Goal: Task Accomplishment & Management: Complete application form

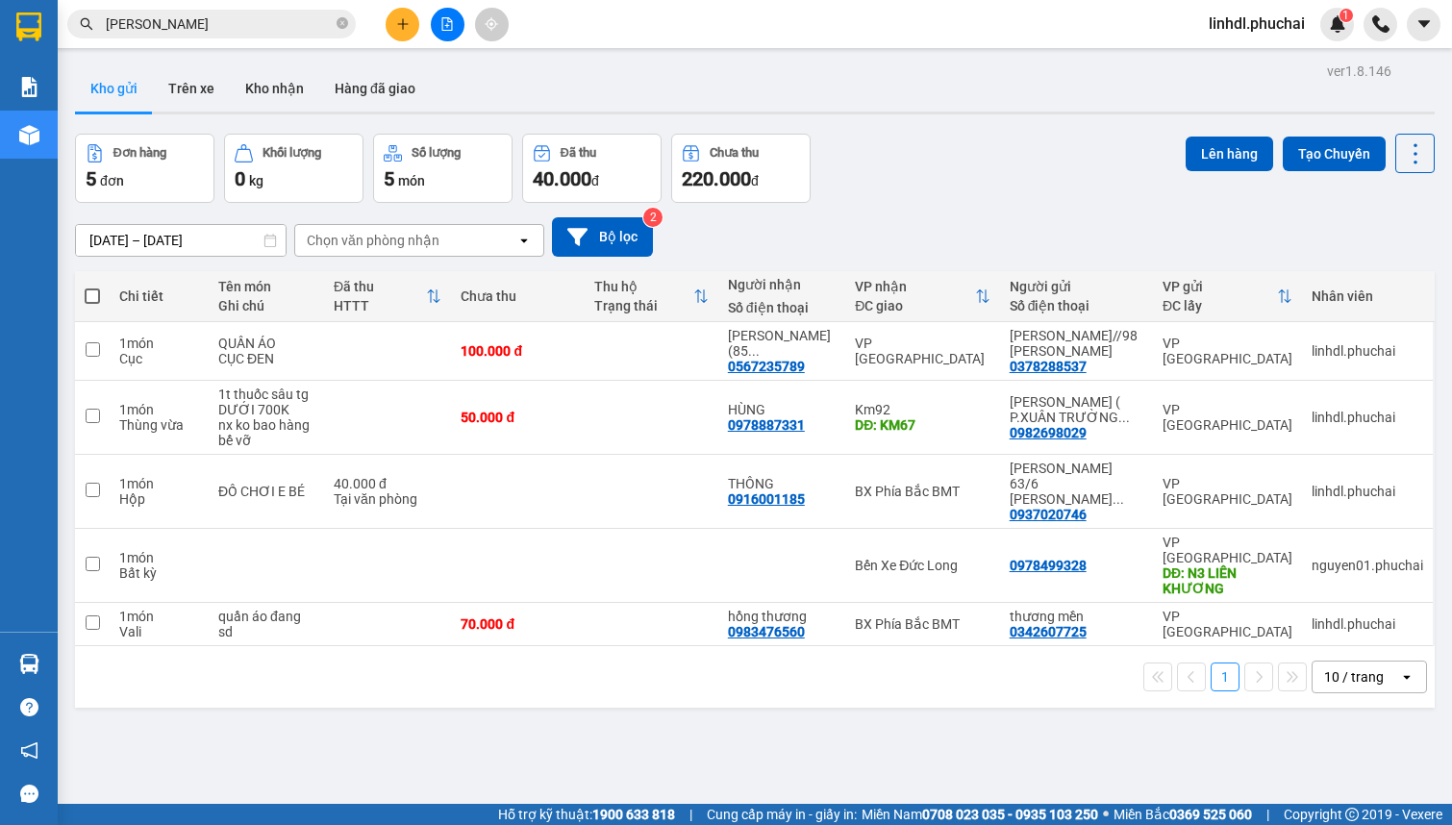
click at [437, 30] on button at bounding box center [448, 25] width 34 height 34
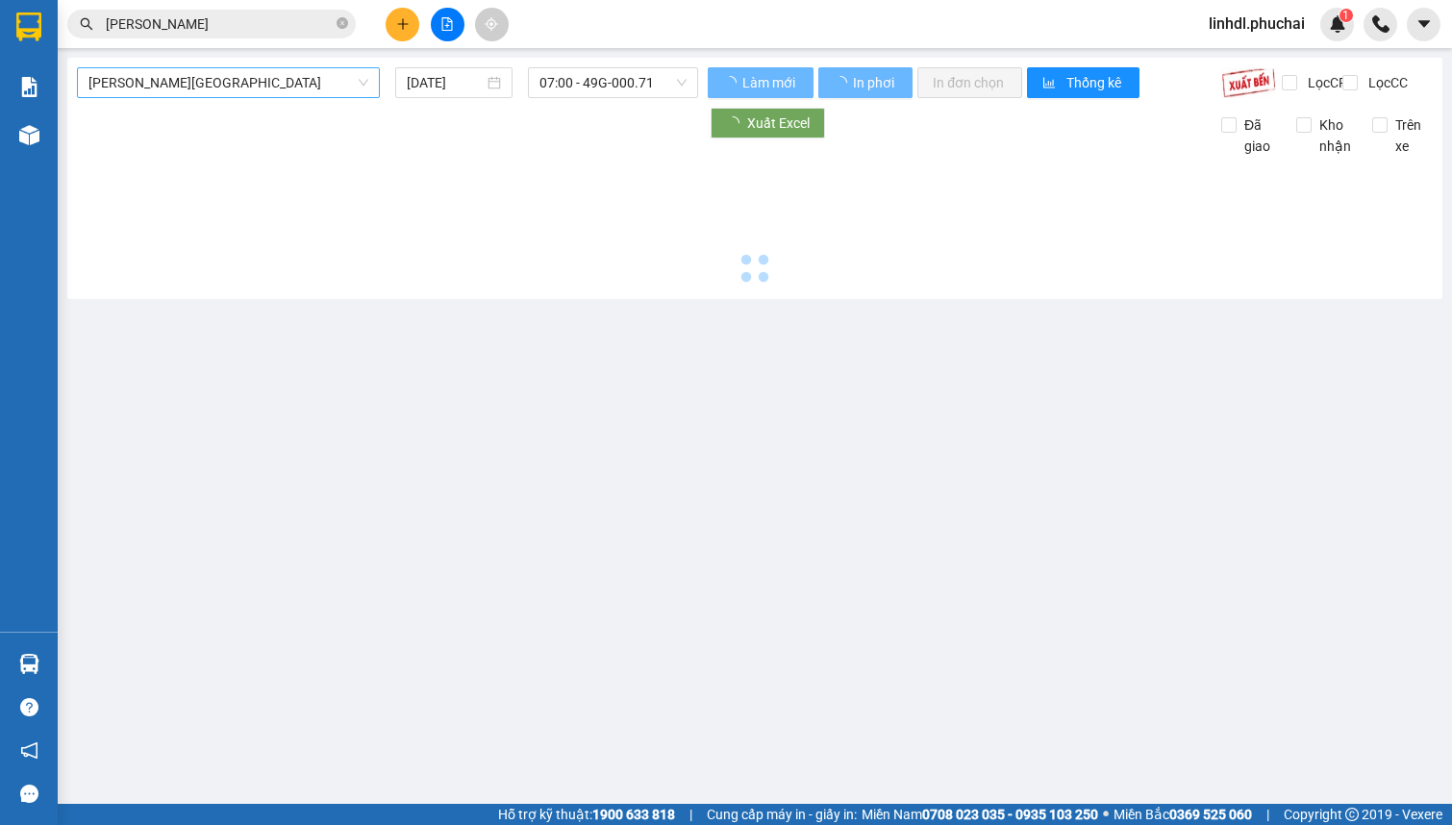
click at [202, 85] on span "[PERSON_NAME][GEOGRAPHIC_DATA]" at bounding box center [228, 82] width 280 height 29
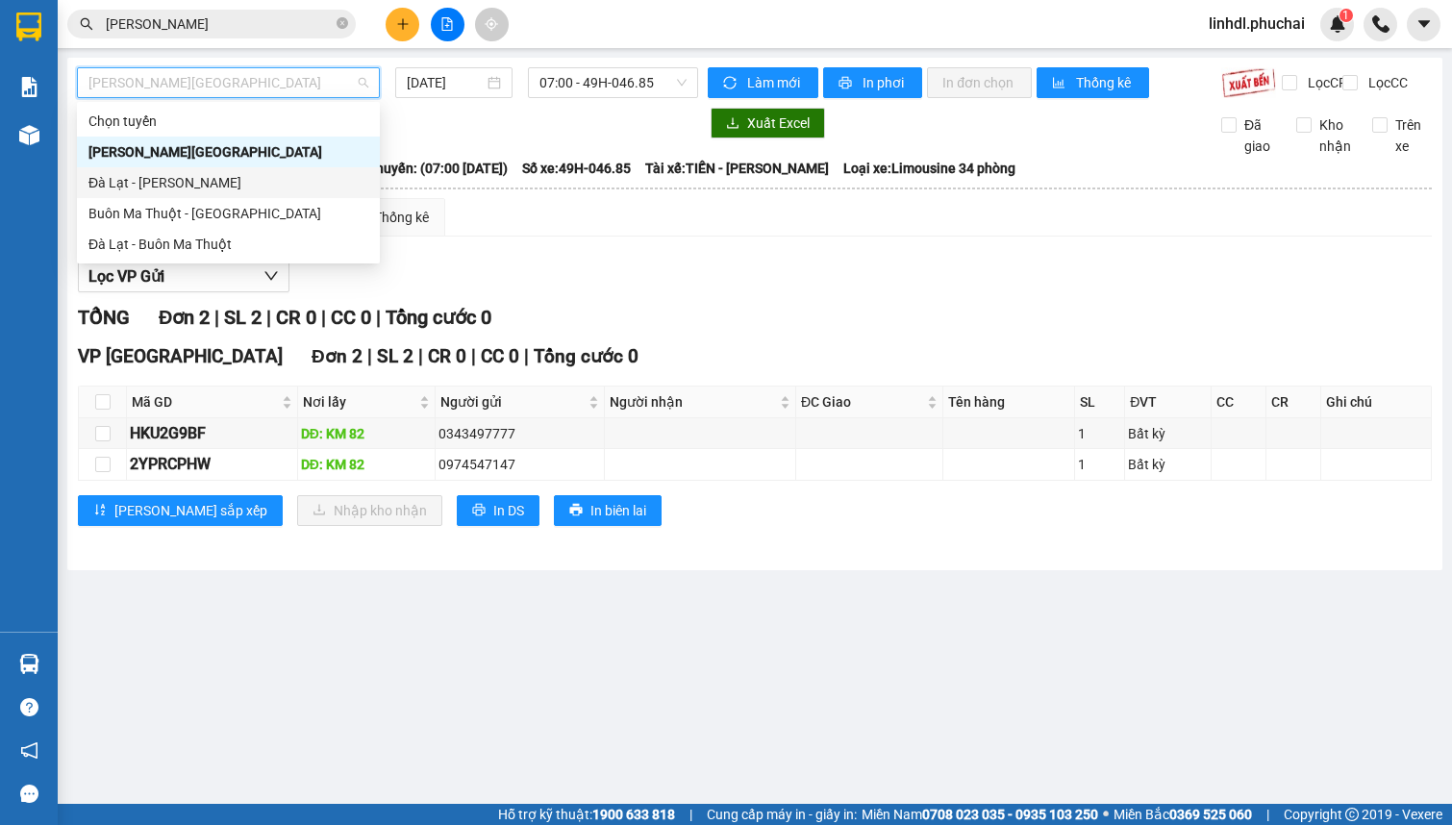
click at [172, 184] on div "Đà Lạt - [PERSON_NAME]" at bounding box center [228, 182] width 280 height 21
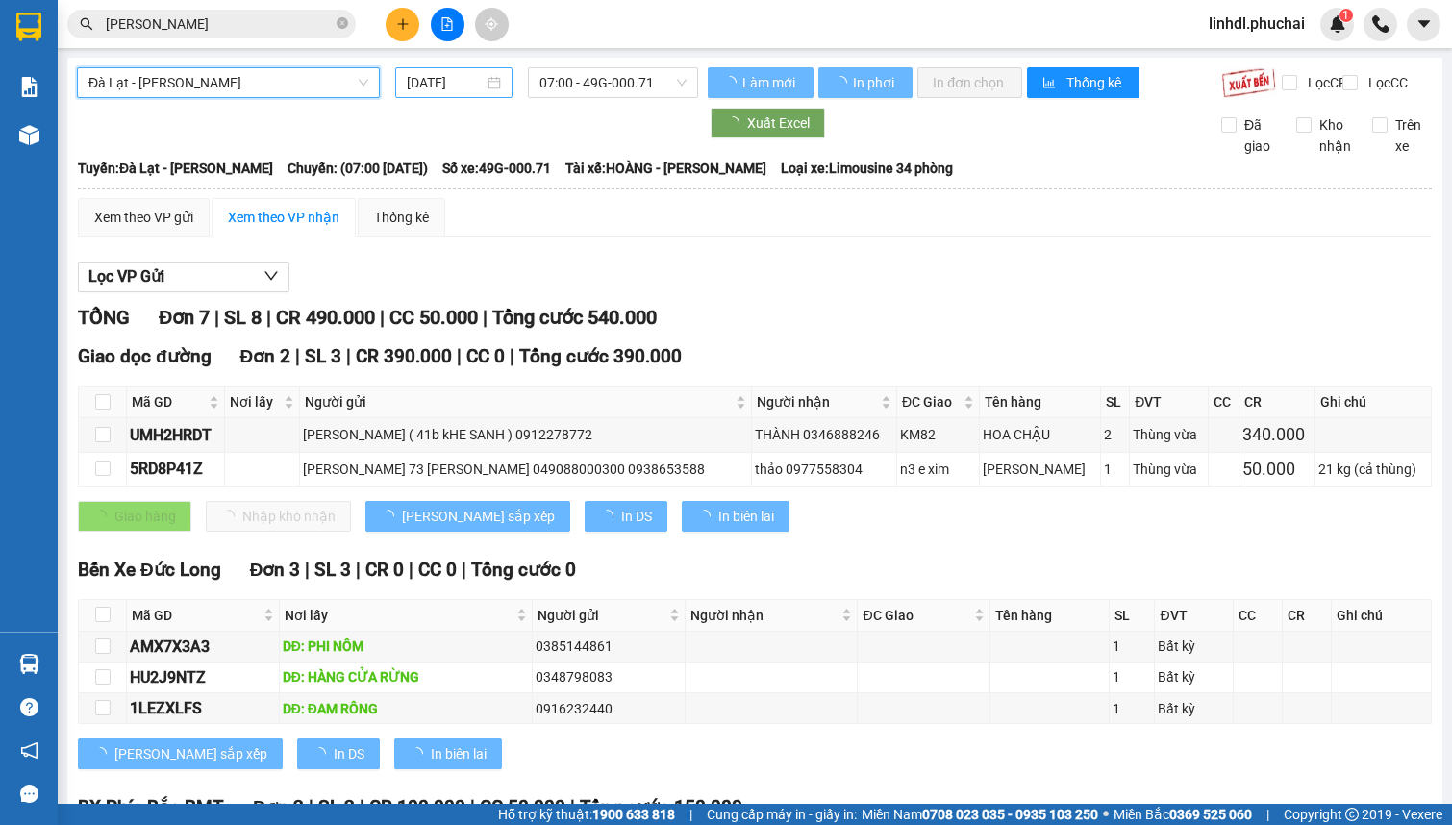
click at [434, 85] on input "[DATE]" at bounding box center [445, 82] width 77 height 21
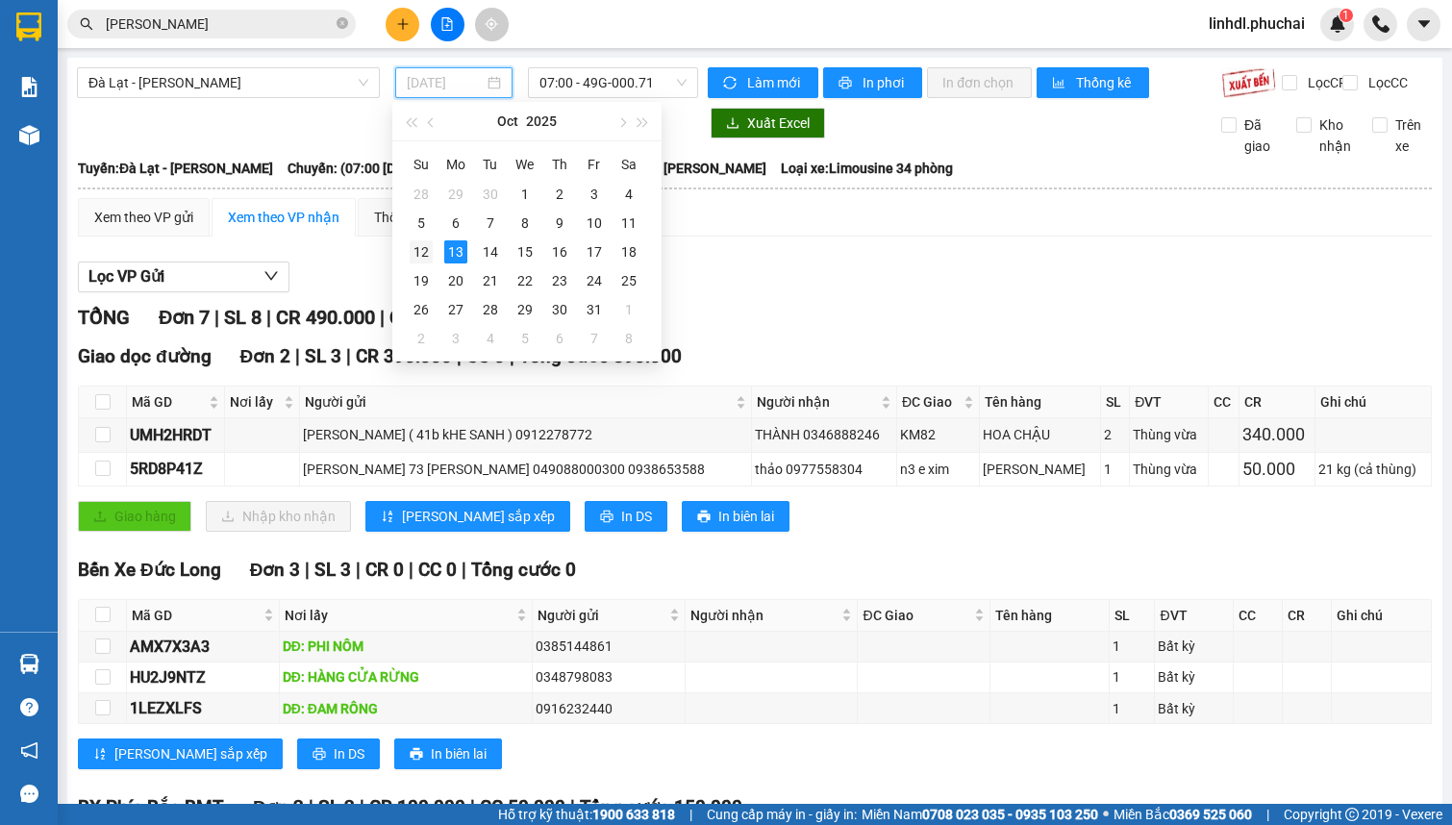
click at [418, 249] on div "12" at bounding box center [421, 251] width 23 height 23
type input "[DATE]"
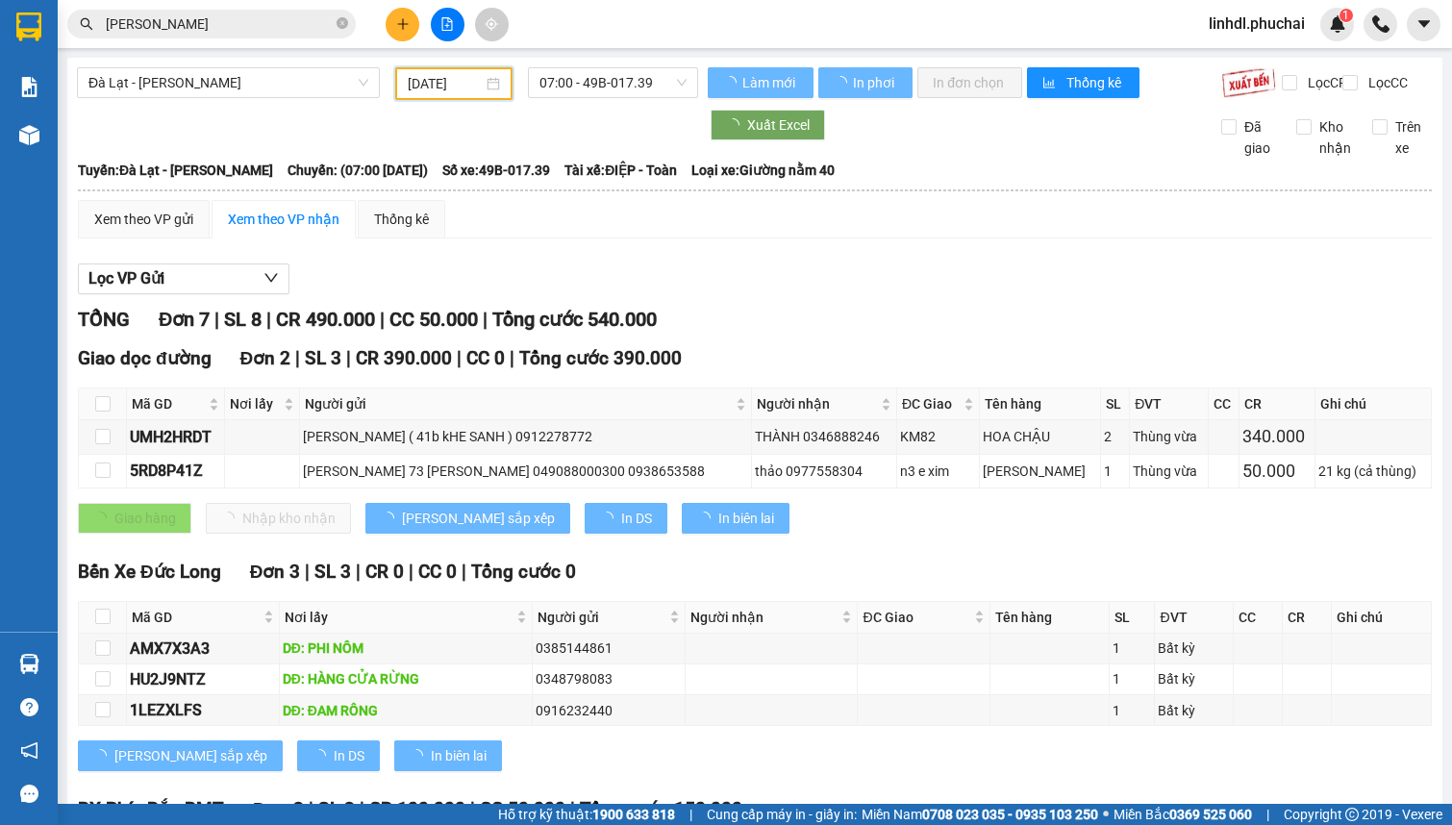
click at [586, 88] on span "07:00 - 49B-017.39" at bounding box center [612, 82] width 147 height 29
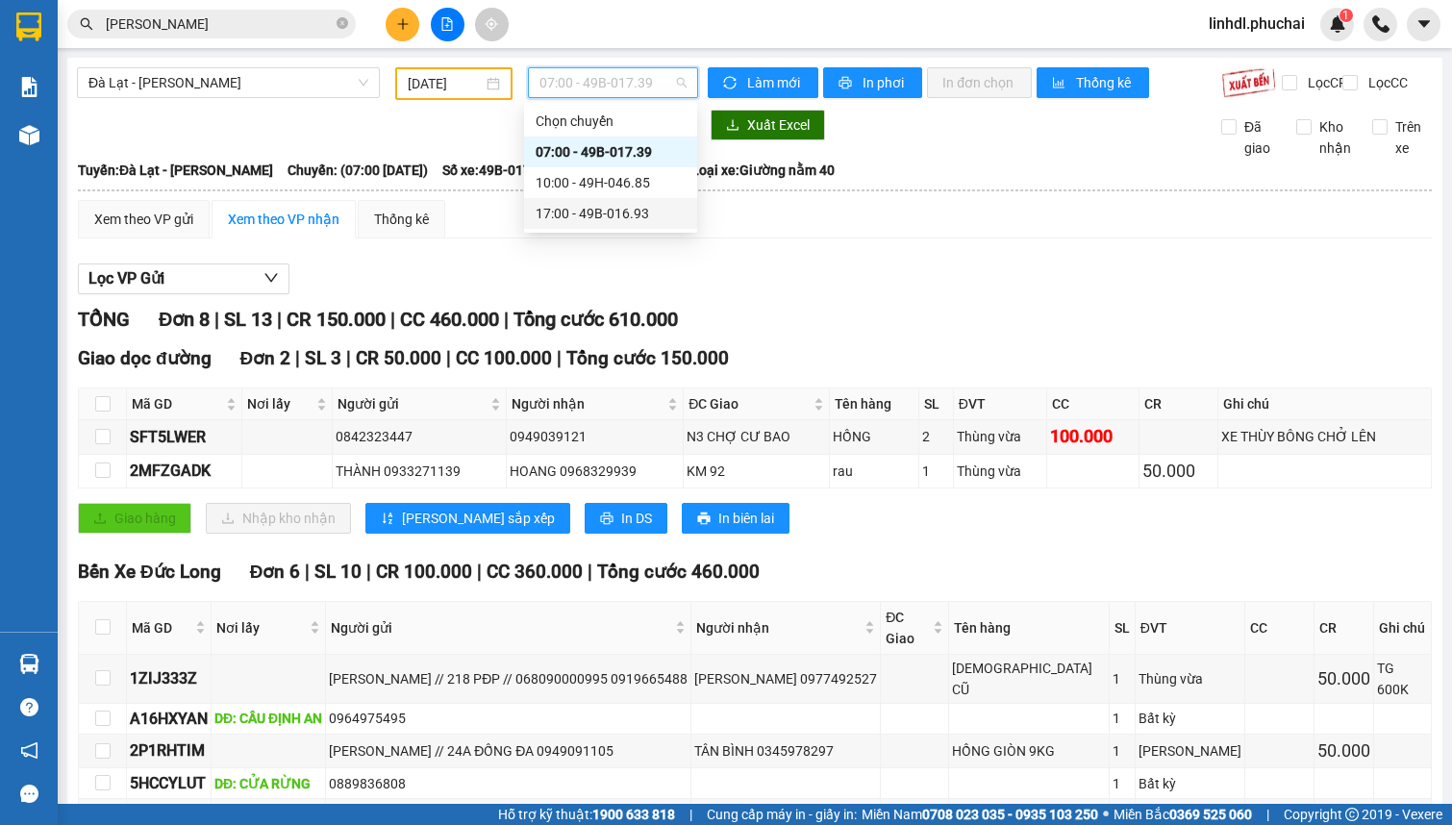
click at [586, 212] on div "17:00 - 49B-016.93" at bounding box center [611, 213] width 150 height 21
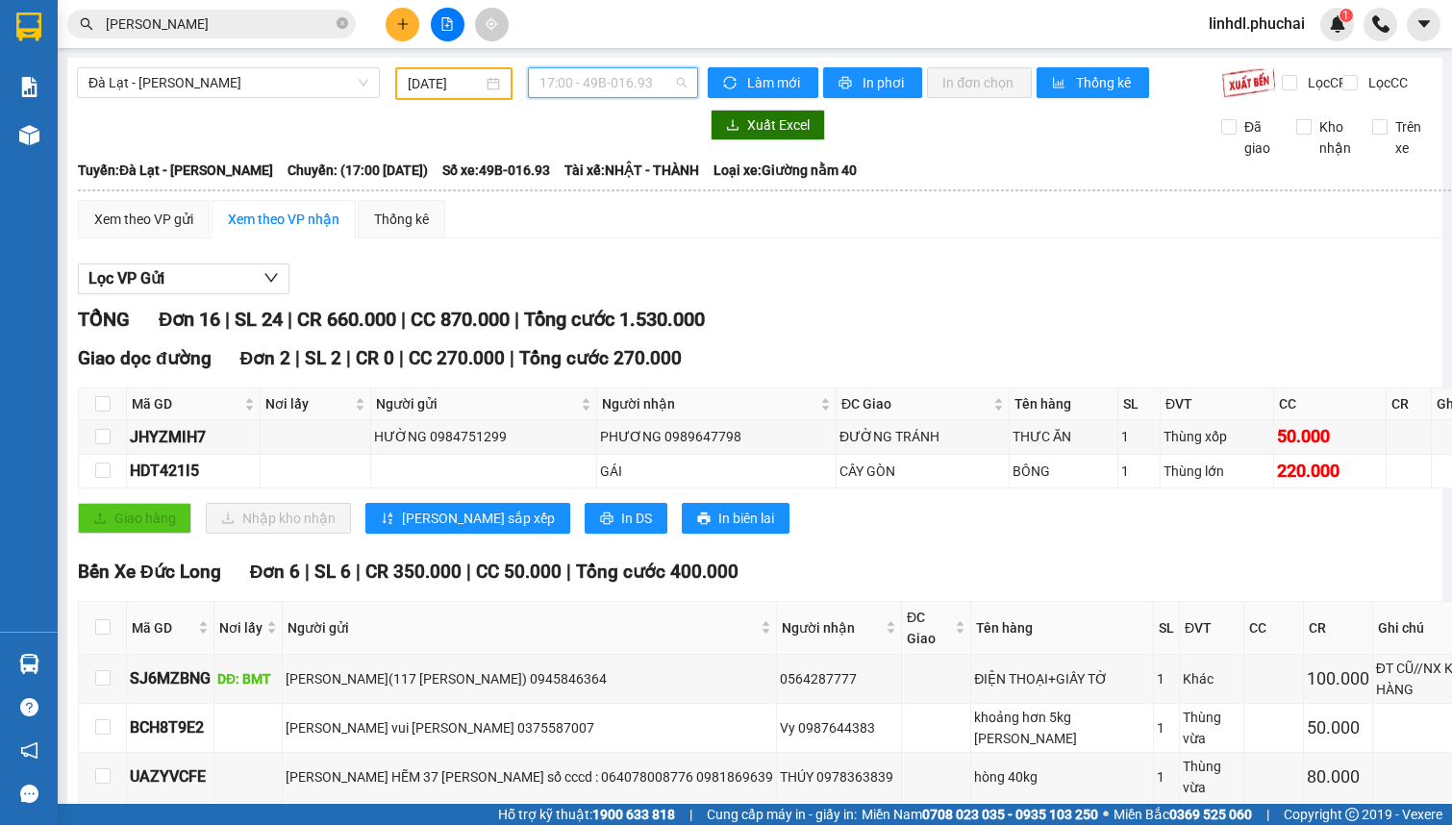
click at [563, 78] on span "17:00 - 49B-016.93" at bounding box center [612, 82] width 147 height 29
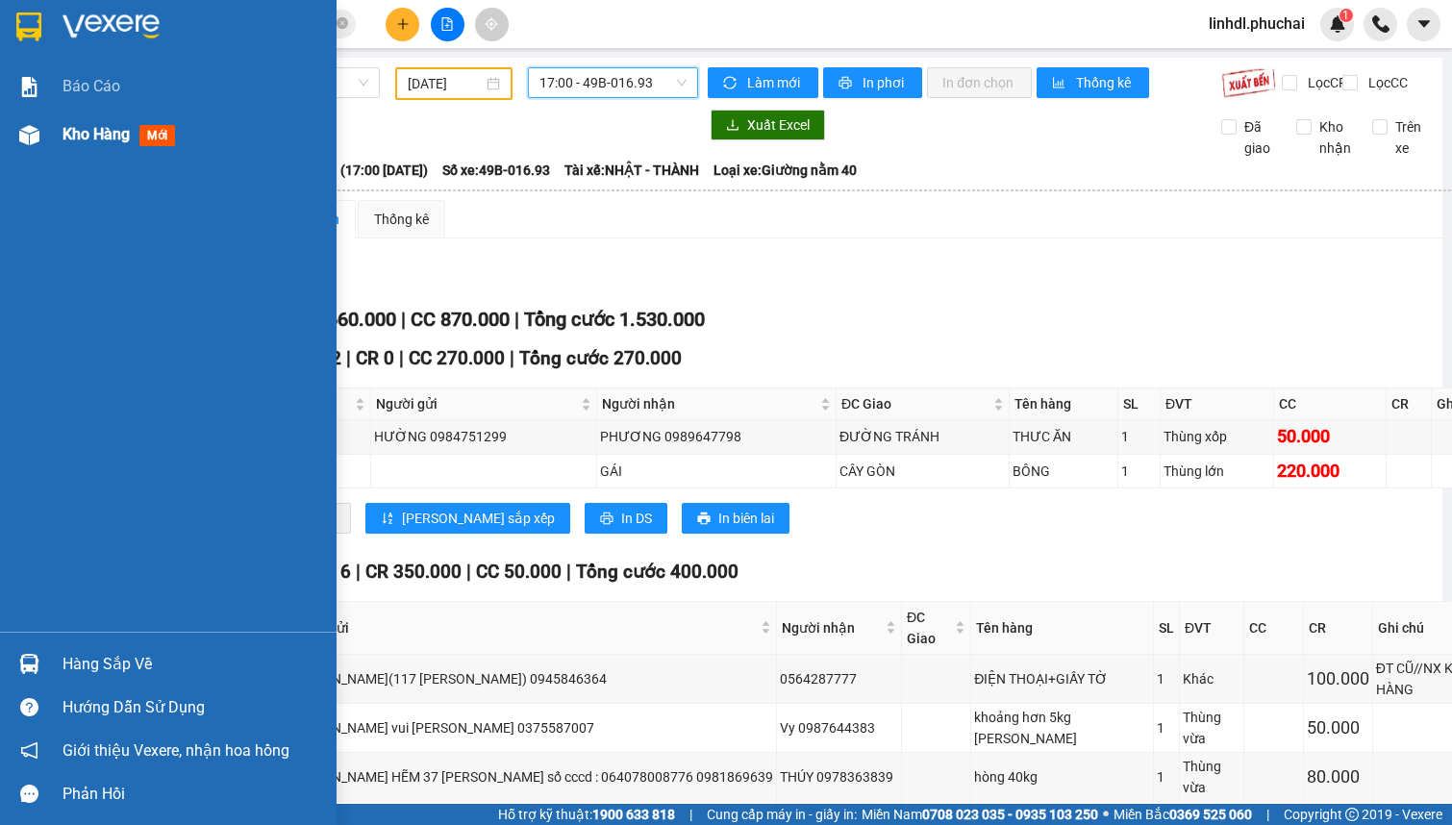
click at [51, 135] on div "Kho hàng mới" at bounding box center [168, 135] width 337 height 48
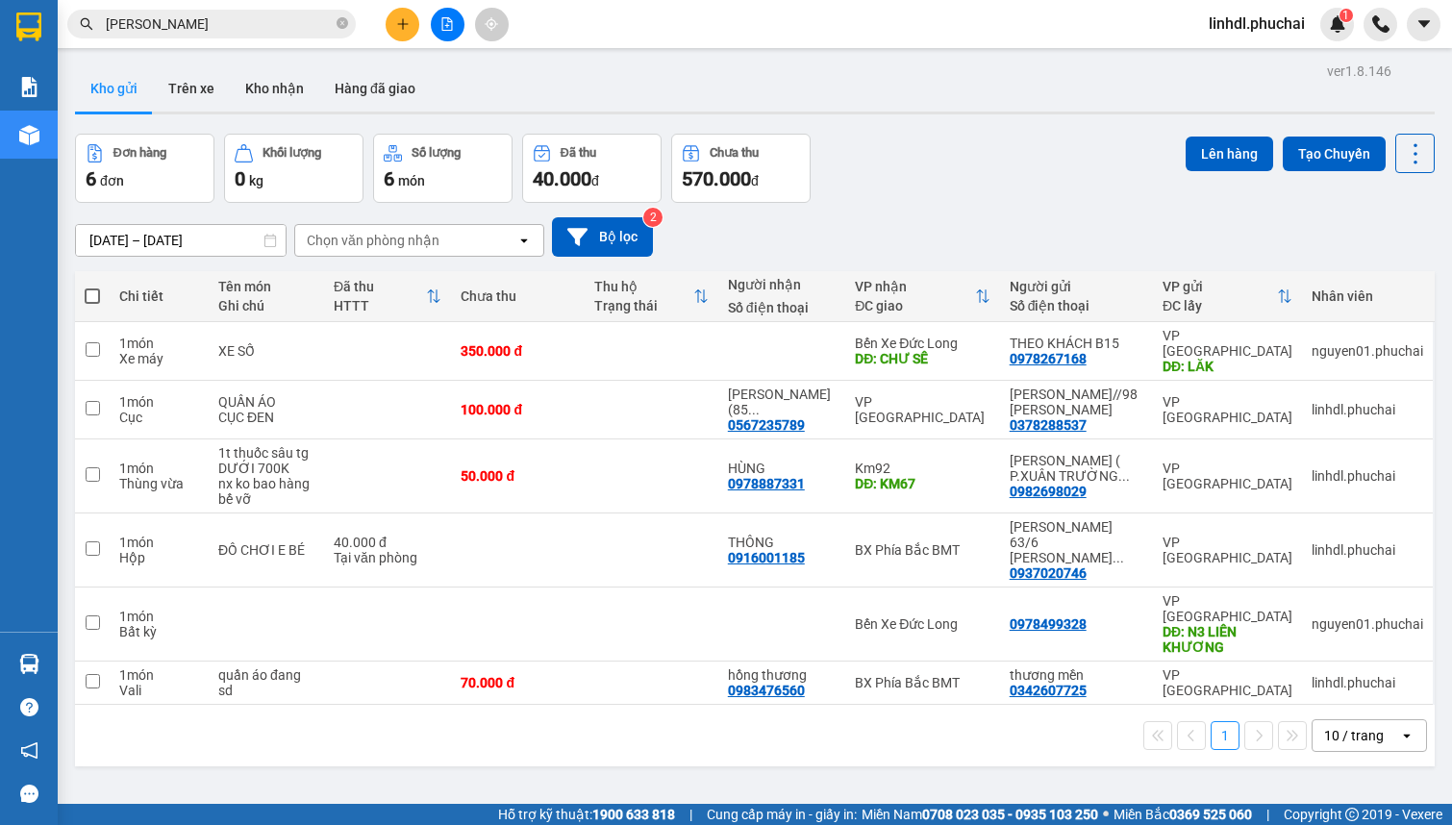
click at [388, 29] on button at bounding box center [403, 25] width 34 height 34
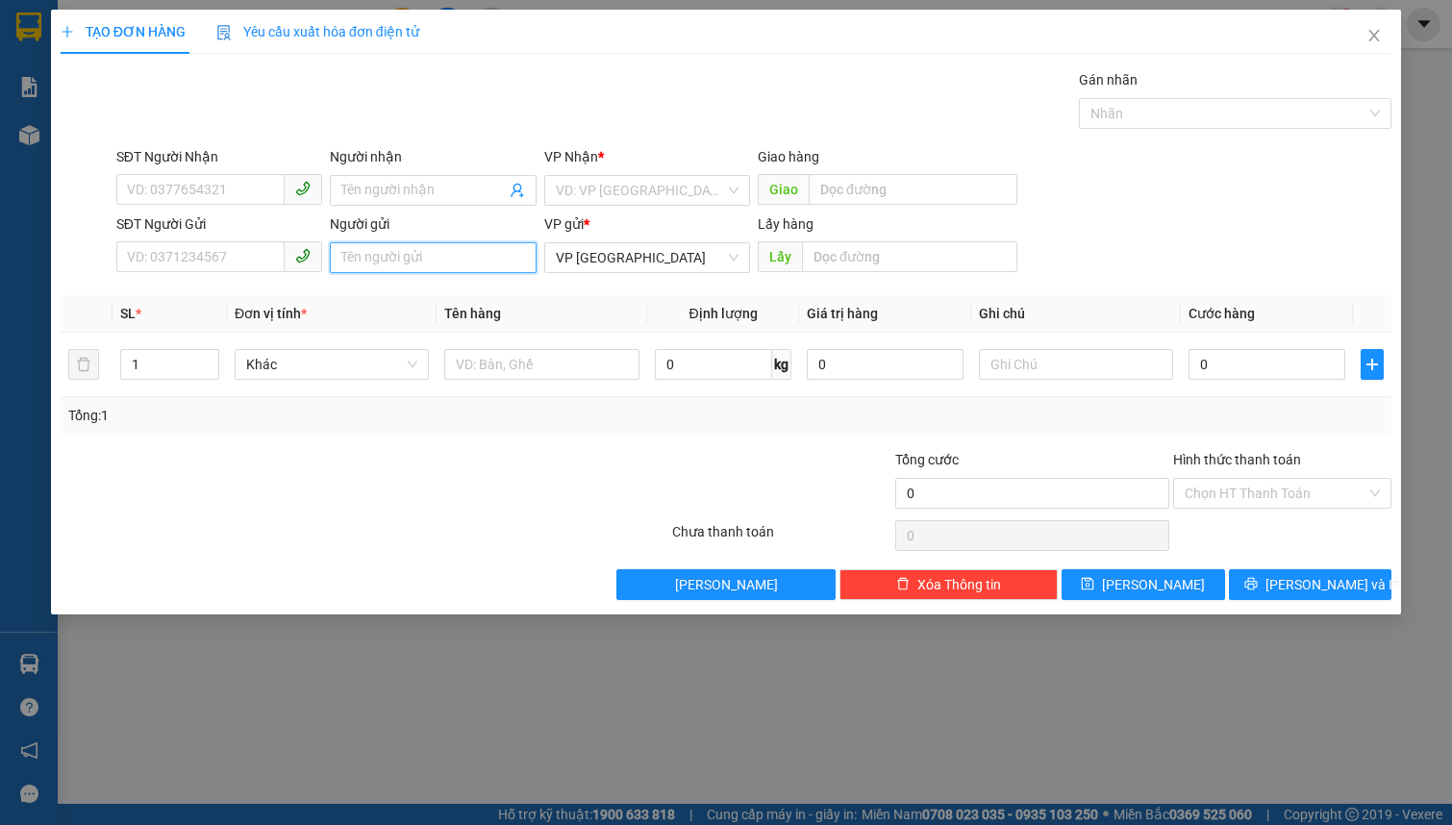
click at [440, 247] on input "Người gửi" at bounding box center [433, 257] width 206 height 31
type input "THEO KHÁCH B15"
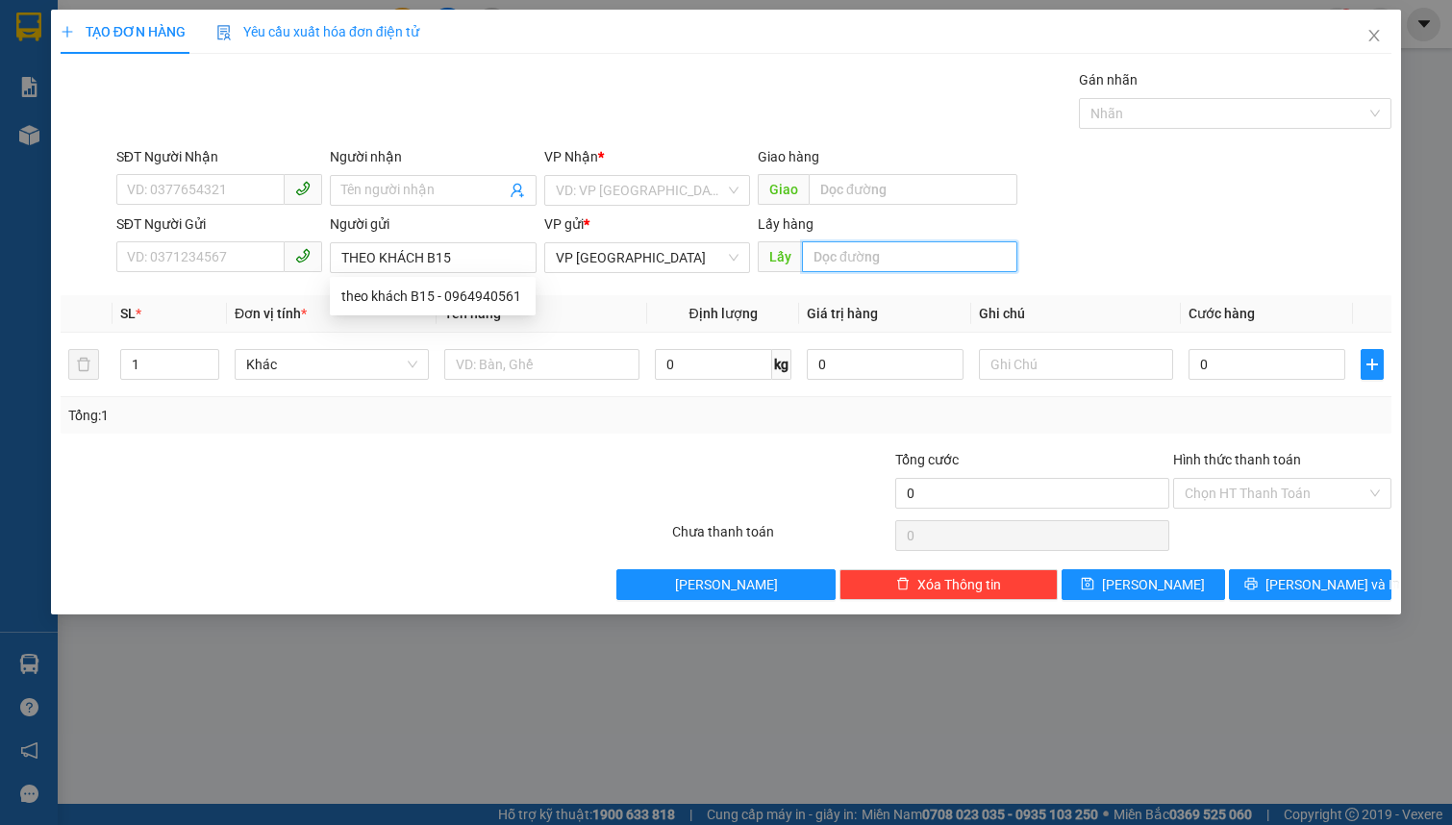
click at [895, 254] on input "text" at bounding box center [909, 256] width 215 height 31
click at [726, 197] on div "VD: VP [GEOGRAPHIC_DATA]" at bounding box center [647, 190] width 206 height 31
type input "LẮC"
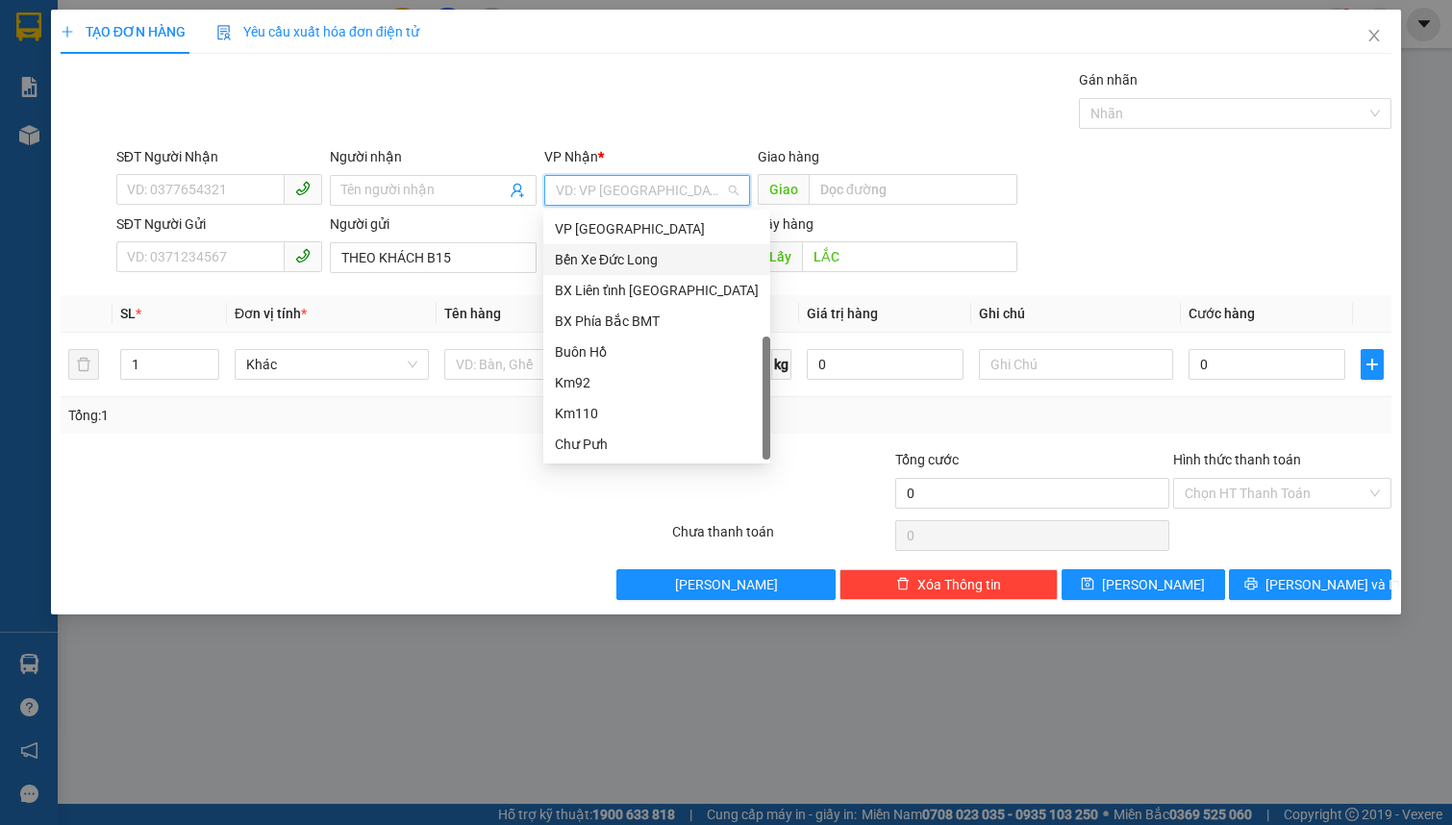
scroll to position [30, 0]
click at [625, 437] on div "Chư Sê" at bounding box center [657, 445] width 204 height 21
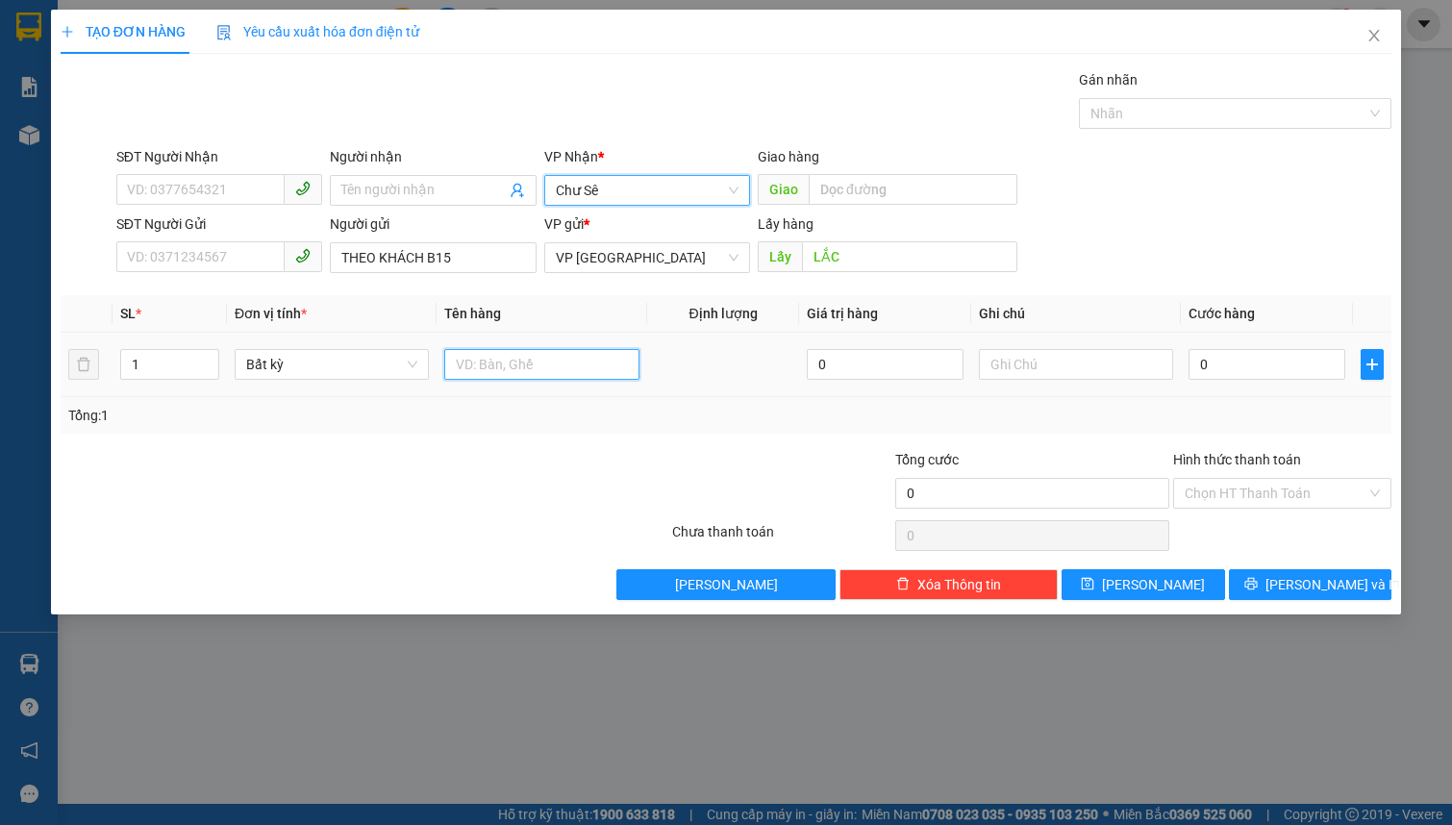
click at [488, 372] on input "text" at bounding box center [541, 364] width 194 height 31
type input "XE MÁY"
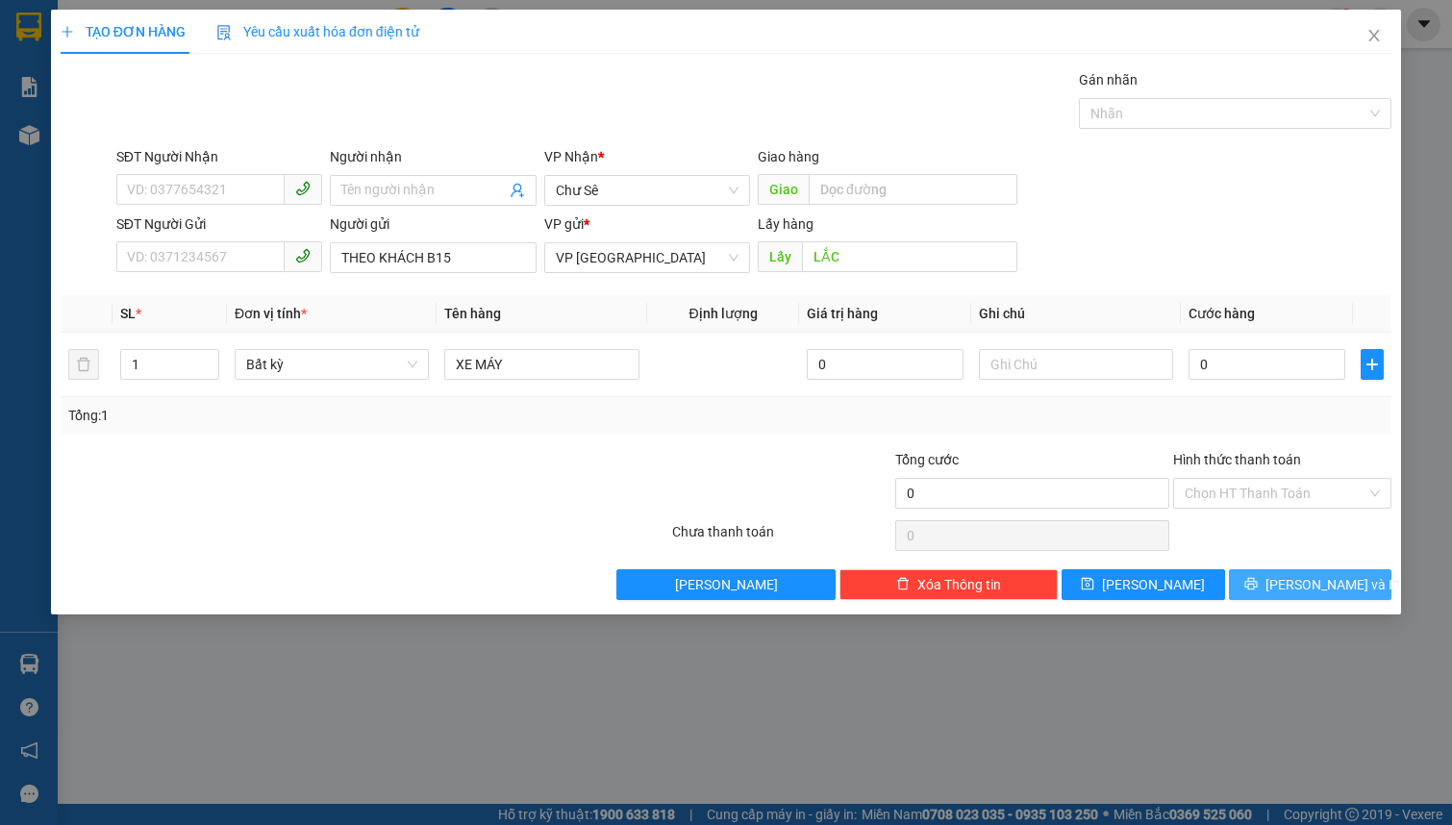
click at [1290, 586] on button "[PERSON_NAME] và In" at bounding box center [1310, 584] width 163 height 31
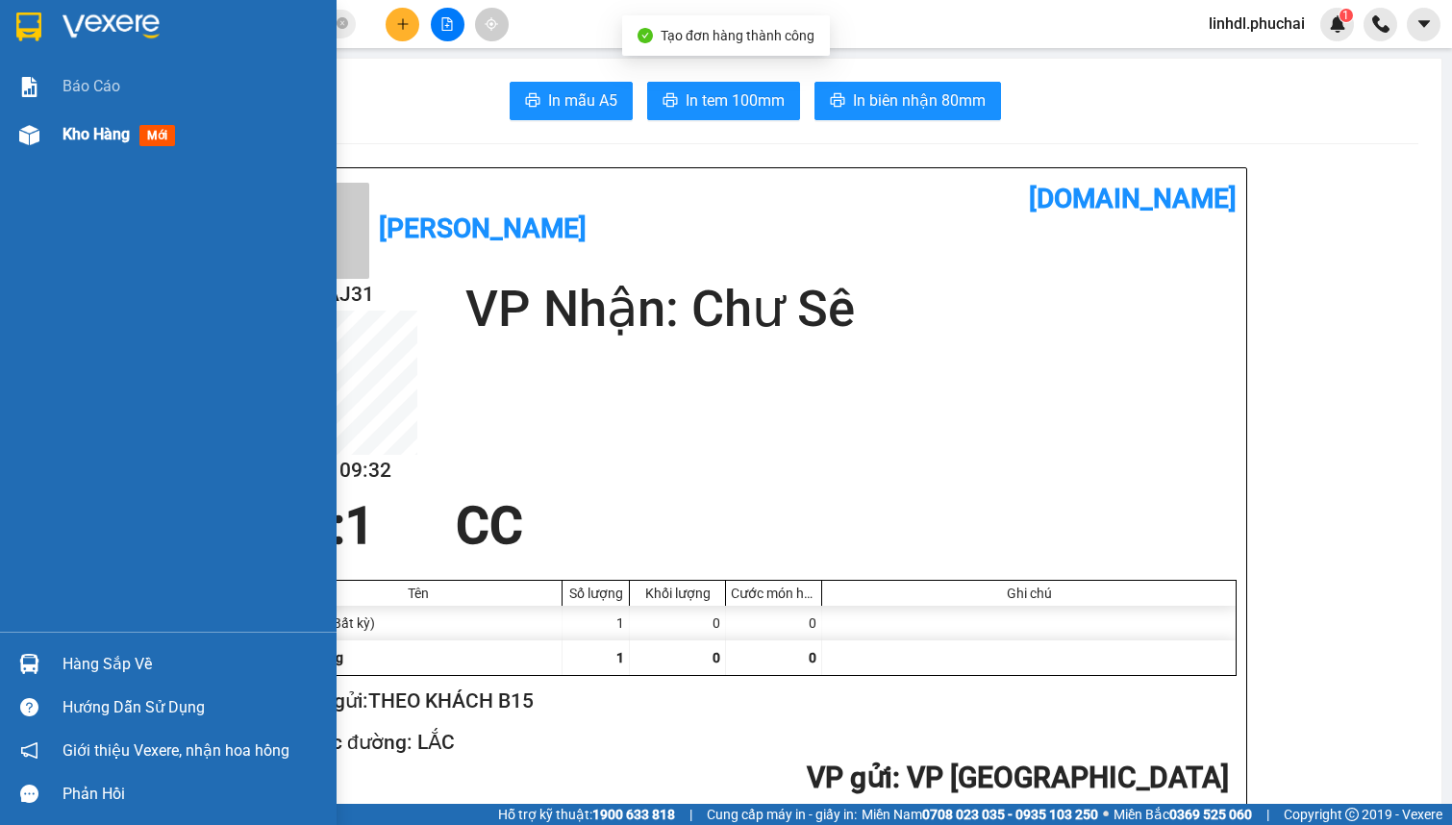
drag, startPoint x: 103, startPoint y: 140, endPoint x: 142, endPoint y: 149, distance: 40.4
click at [104, 140] on span "Kho hàng" at bounding box center [95, 134] width 67 height 18
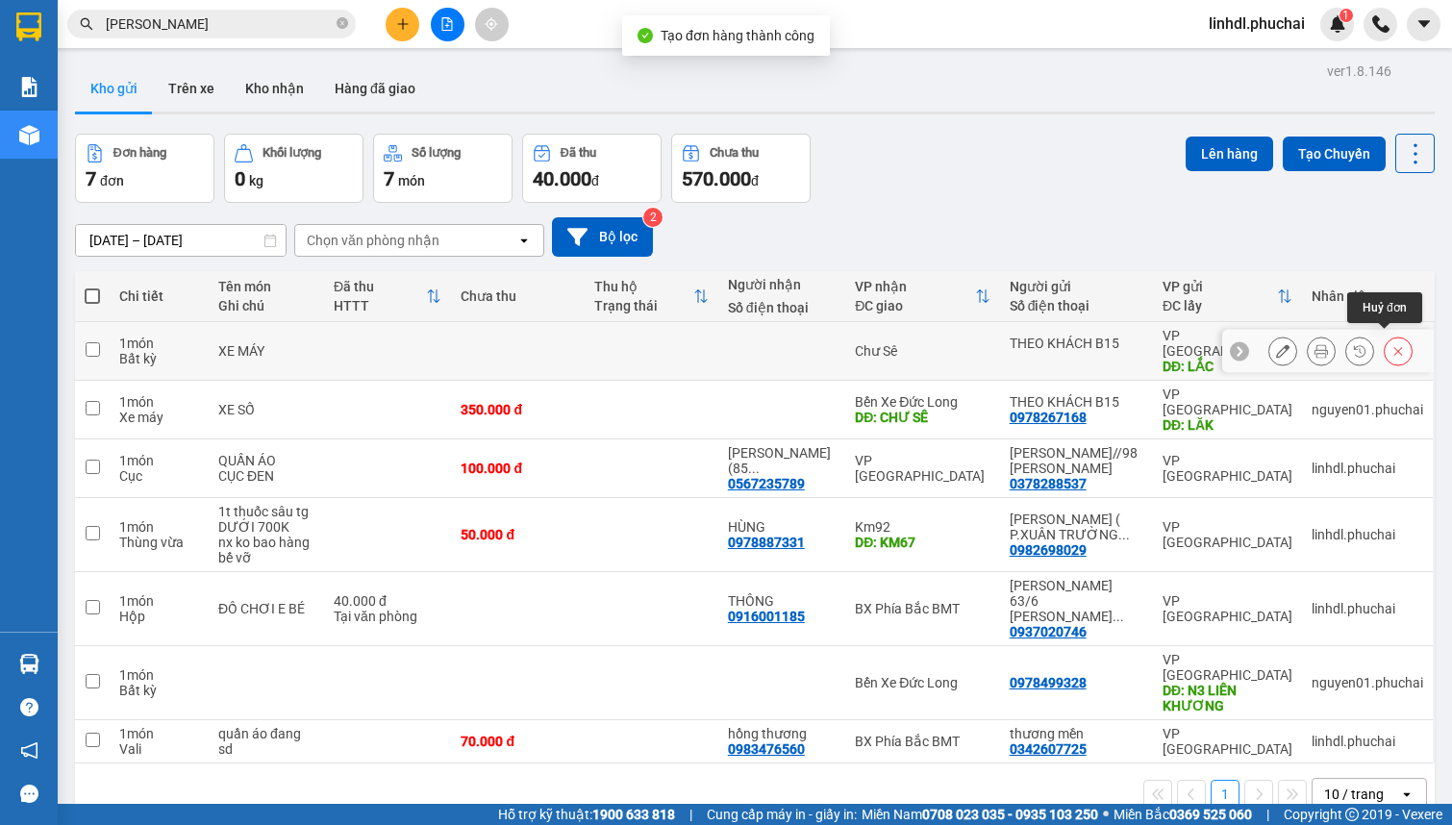
click at [1394, 347] on icon at bounding box center [1398, 351] width 9 height 9
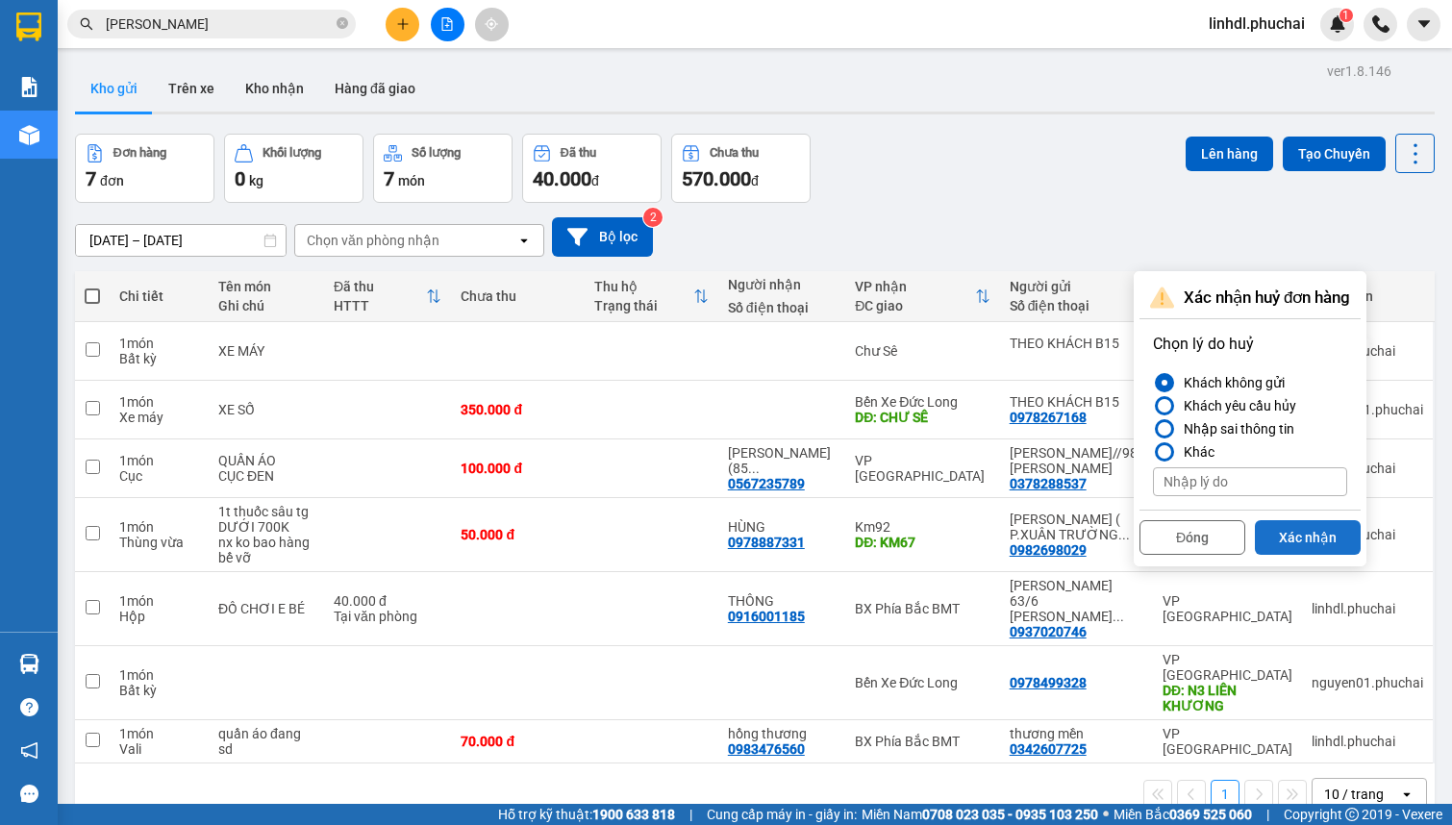
click at [1298, 529] on button "Xác nhận" at bounding box center [1308, 537] width 106 height 35
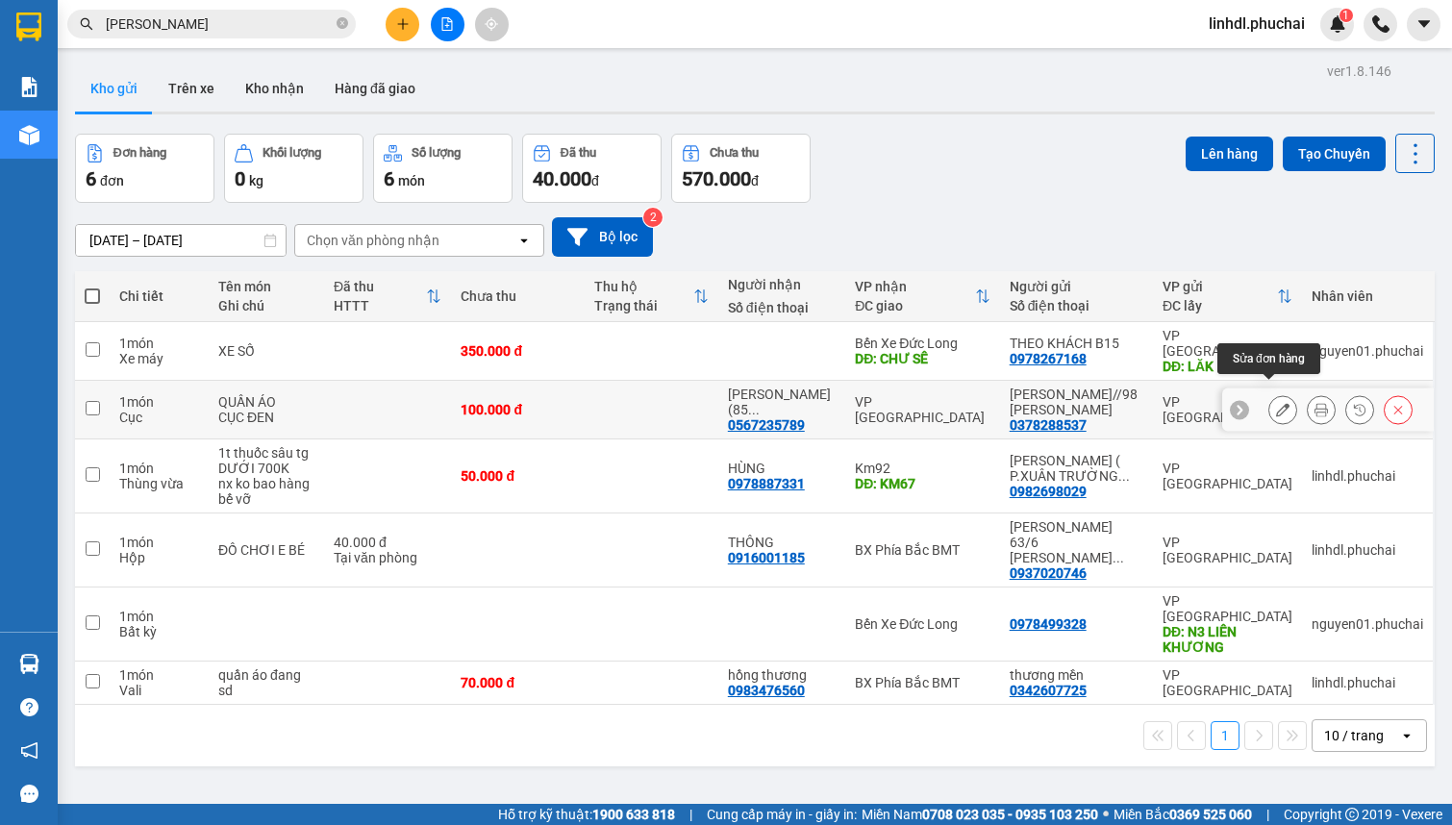
click at [1280, 399] on button at bounding box center [1282, 410] width 27 height 34
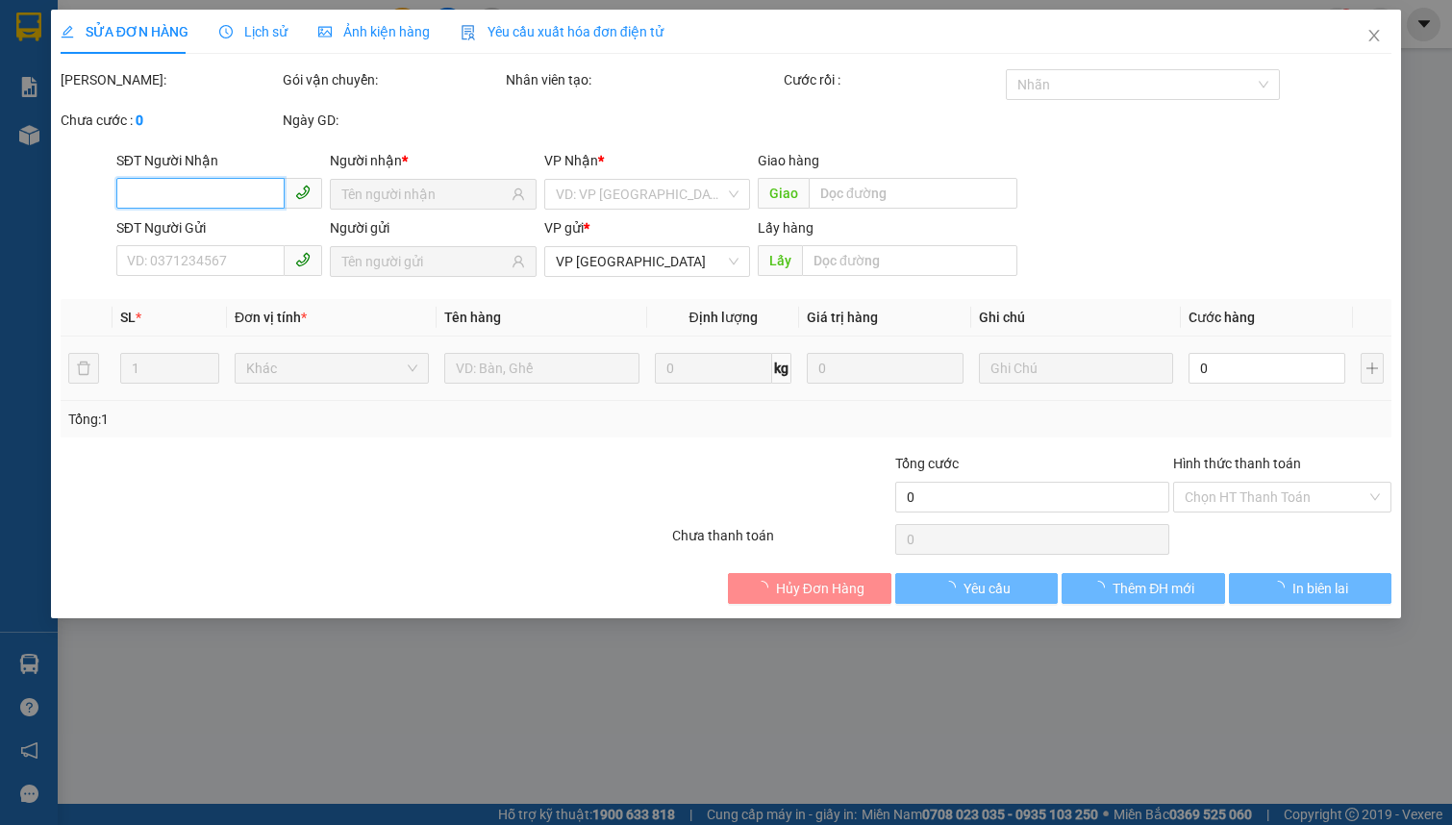
type input "0567235789"
type input "0378288537"
type input "100.000"
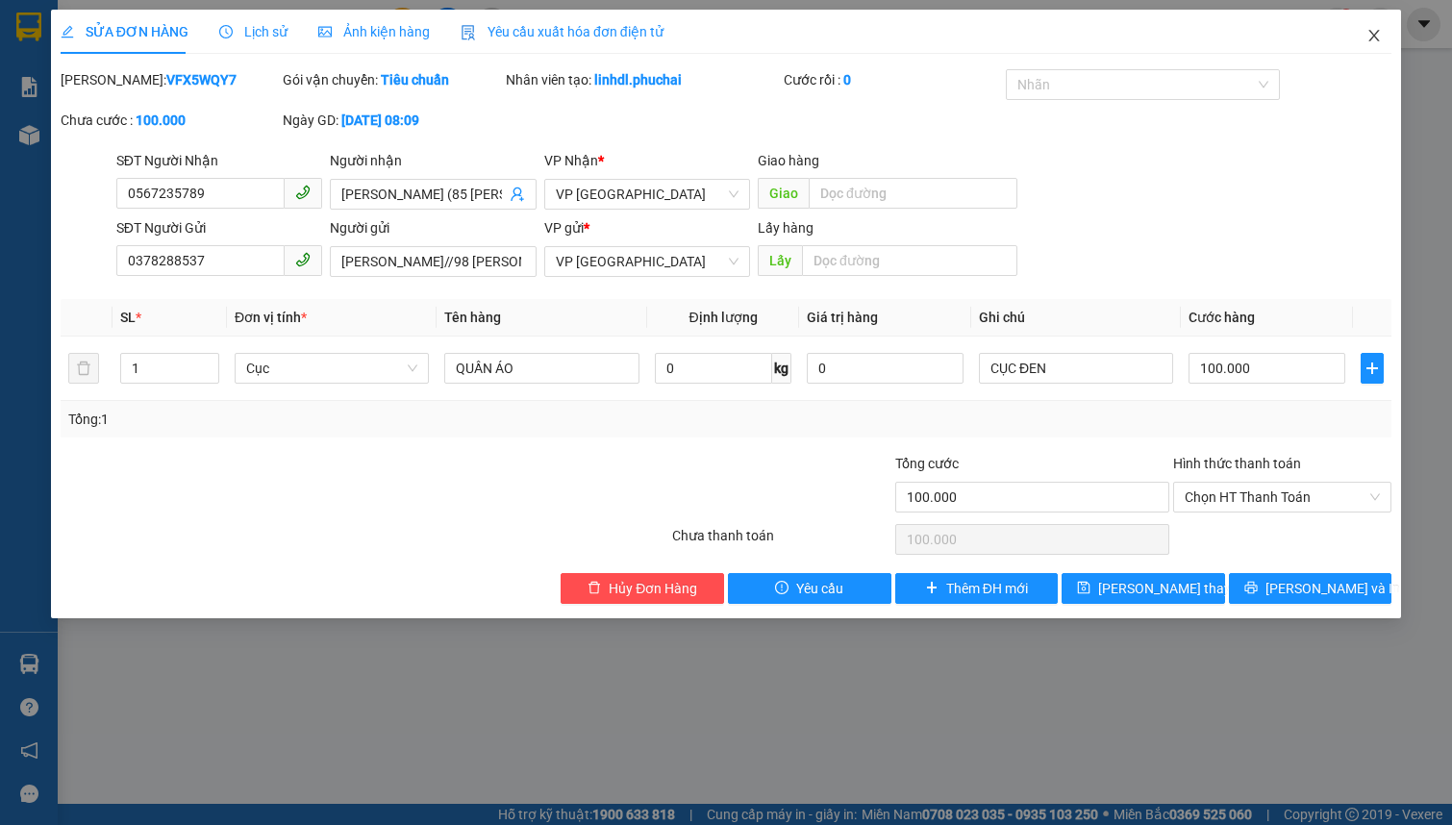
click at [1383, 39] on span "Close" at bounding box center [1374, 37] width 54 height 54
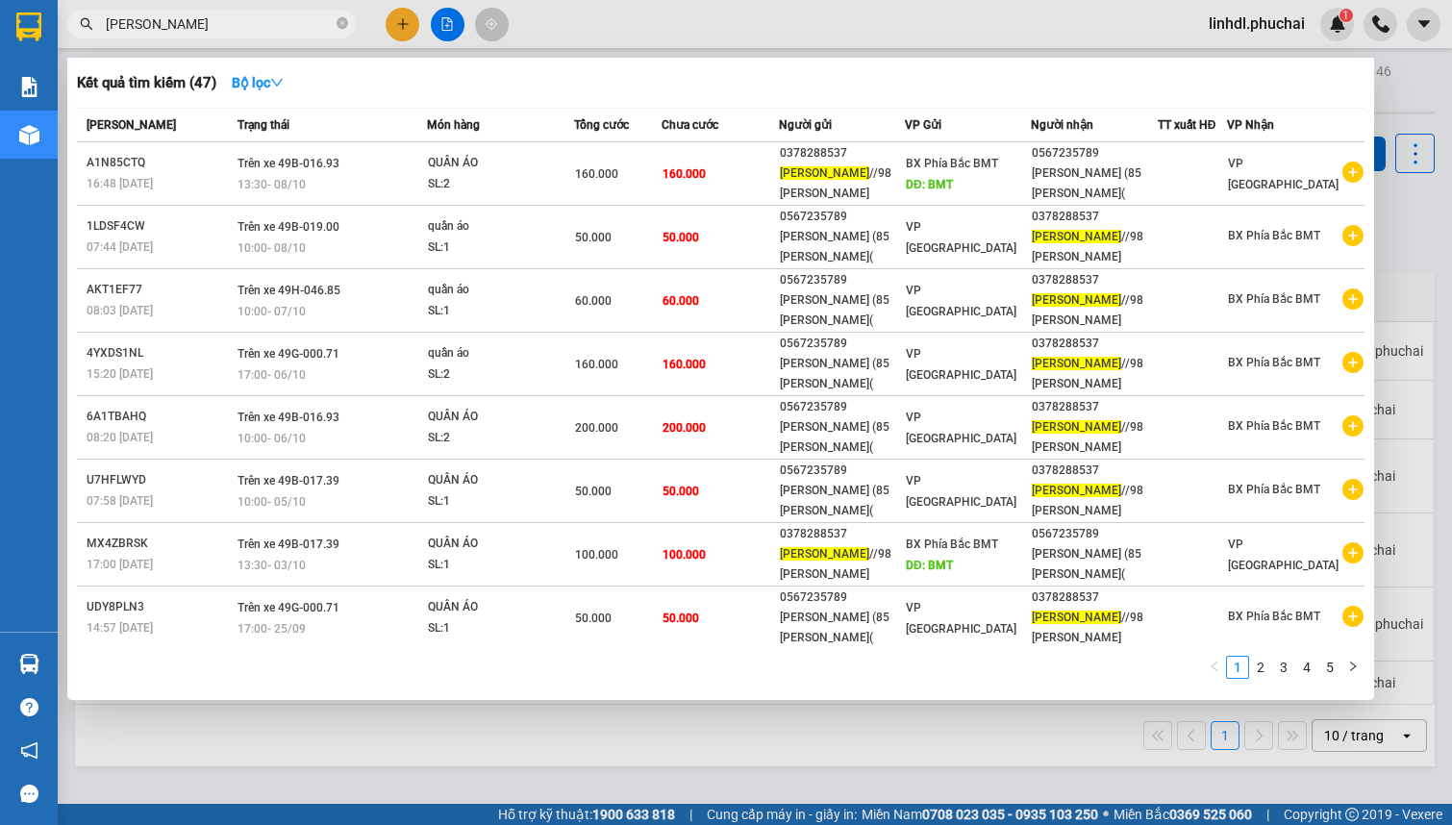
click at [220, 30] on input "[PERSON_NAME]" at bounding box center [219, 23] width 227 height 21
click at [246, 27] on input "[PERSON_NAME]" at bounding box center [219, 23] width 227 height 21
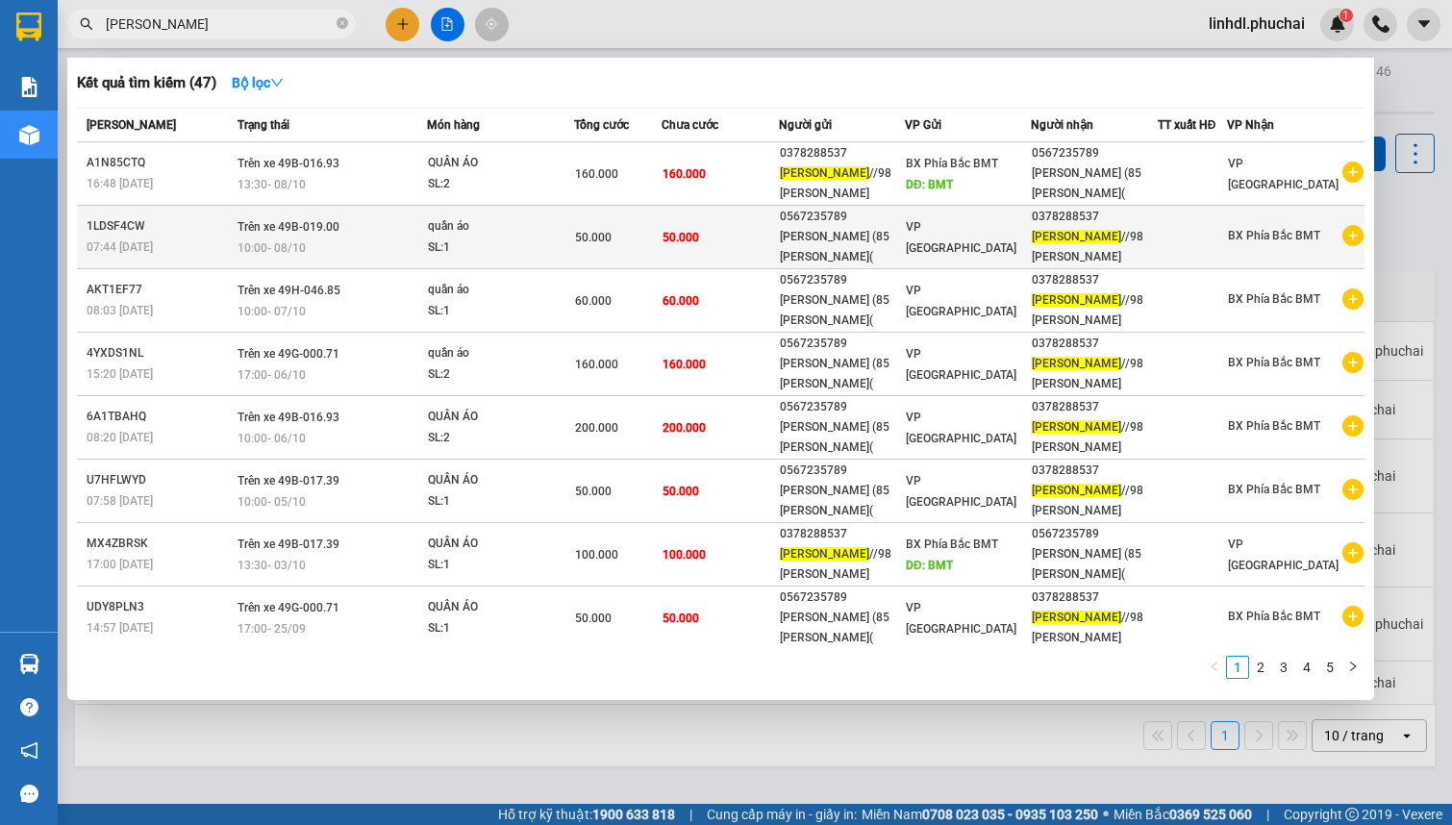
click at [535, 248] on div "SL: 1" at bounding box center [500, 247] width 144 height 21
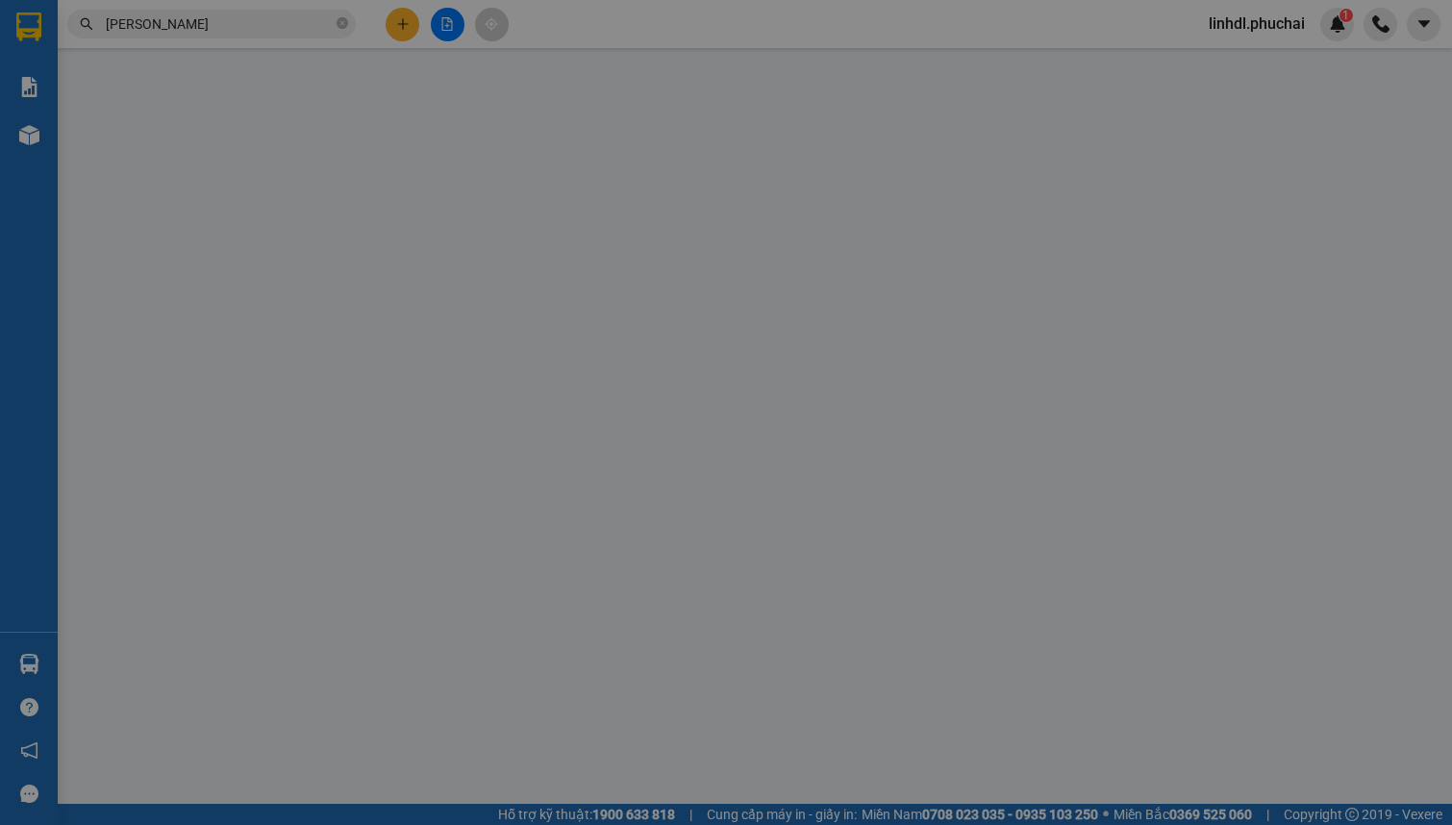
type input "0378288537"
type input "0567235789"
type input "50.000"
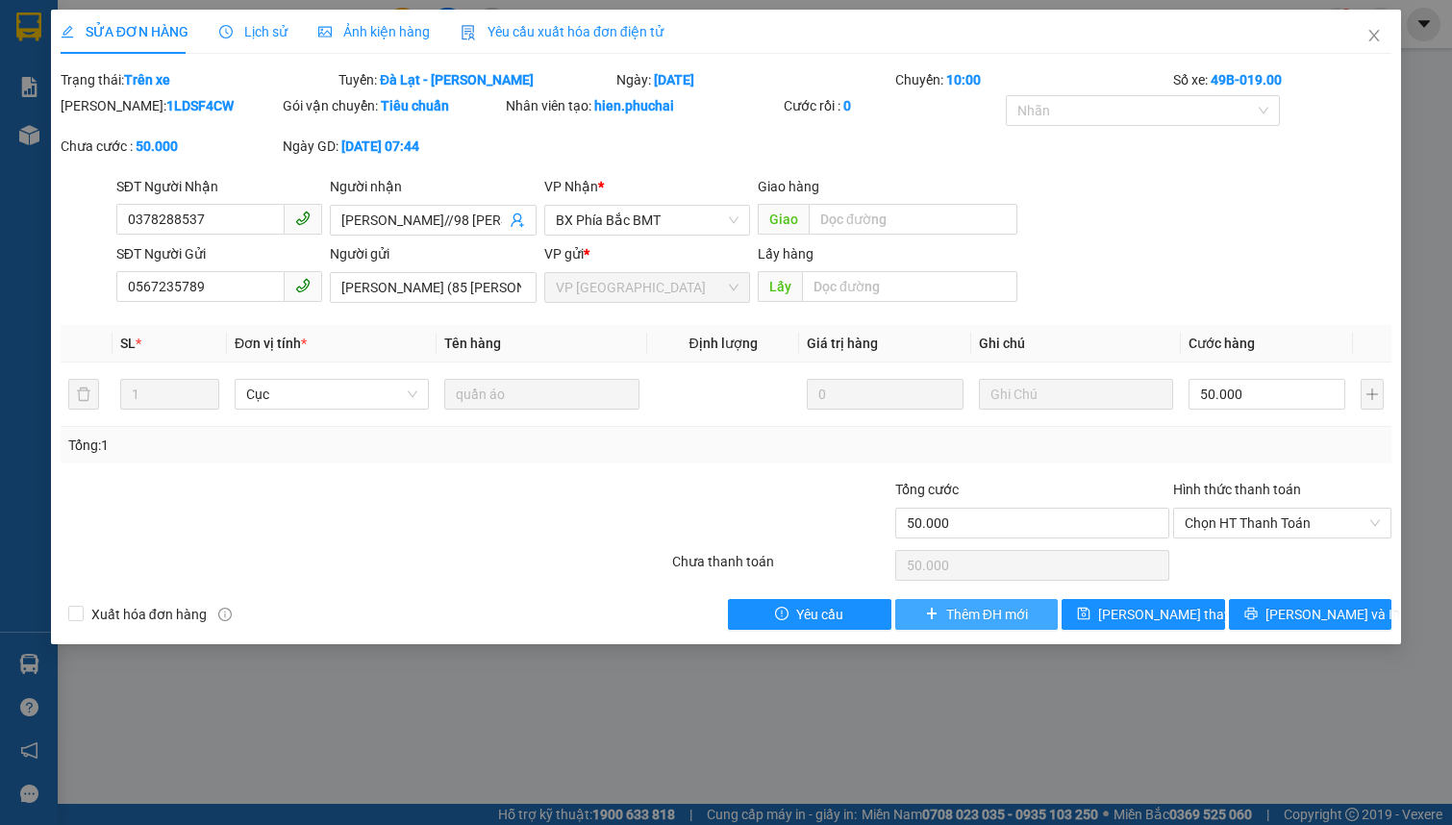
click at [966, 621] on span "Thêm ĐH mới" at bounding box center [987, 614] width 82 height 21
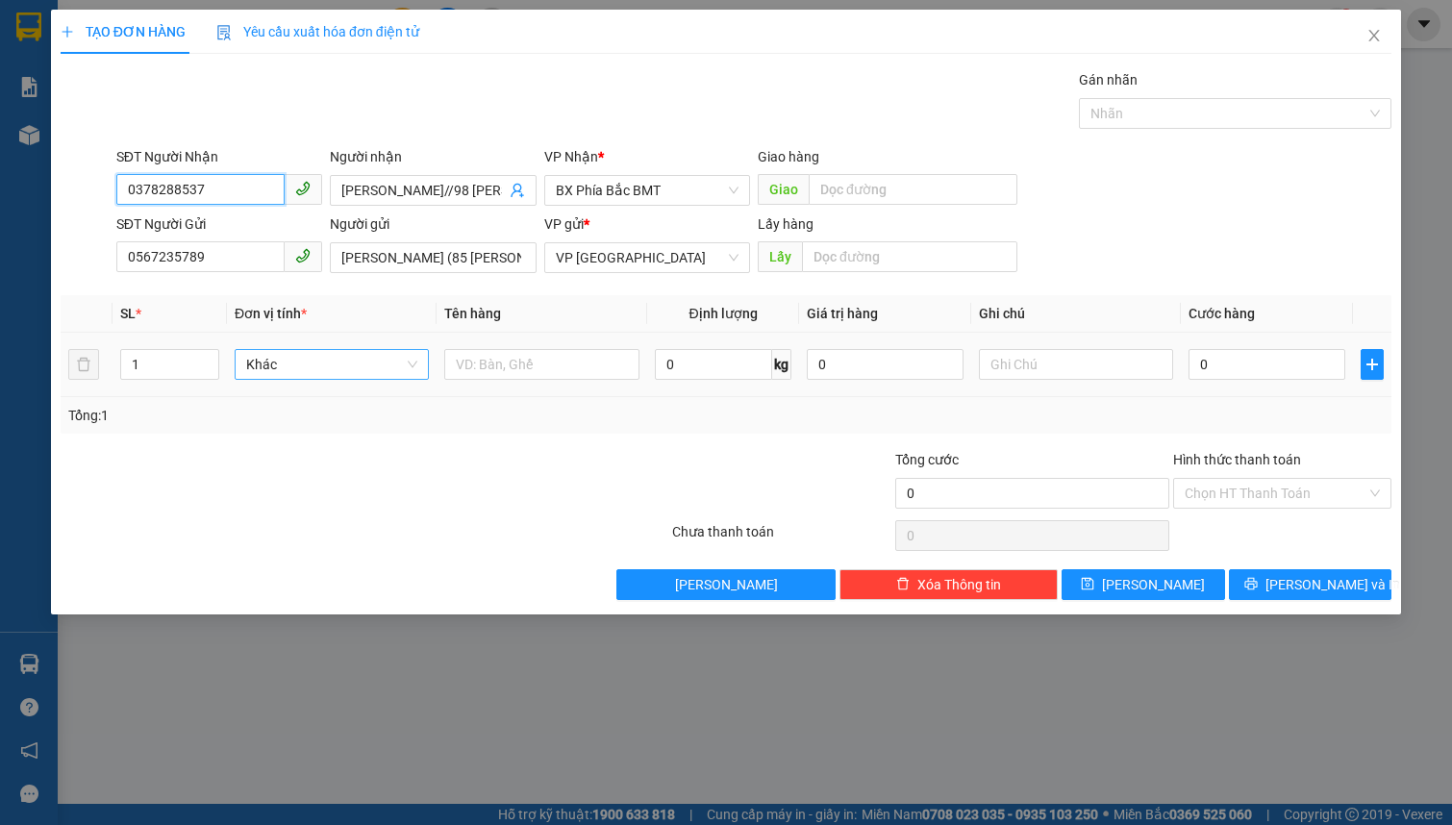
click at [277, 372] on span "Khác" at bounding box center [331, 364] width 171 height 29
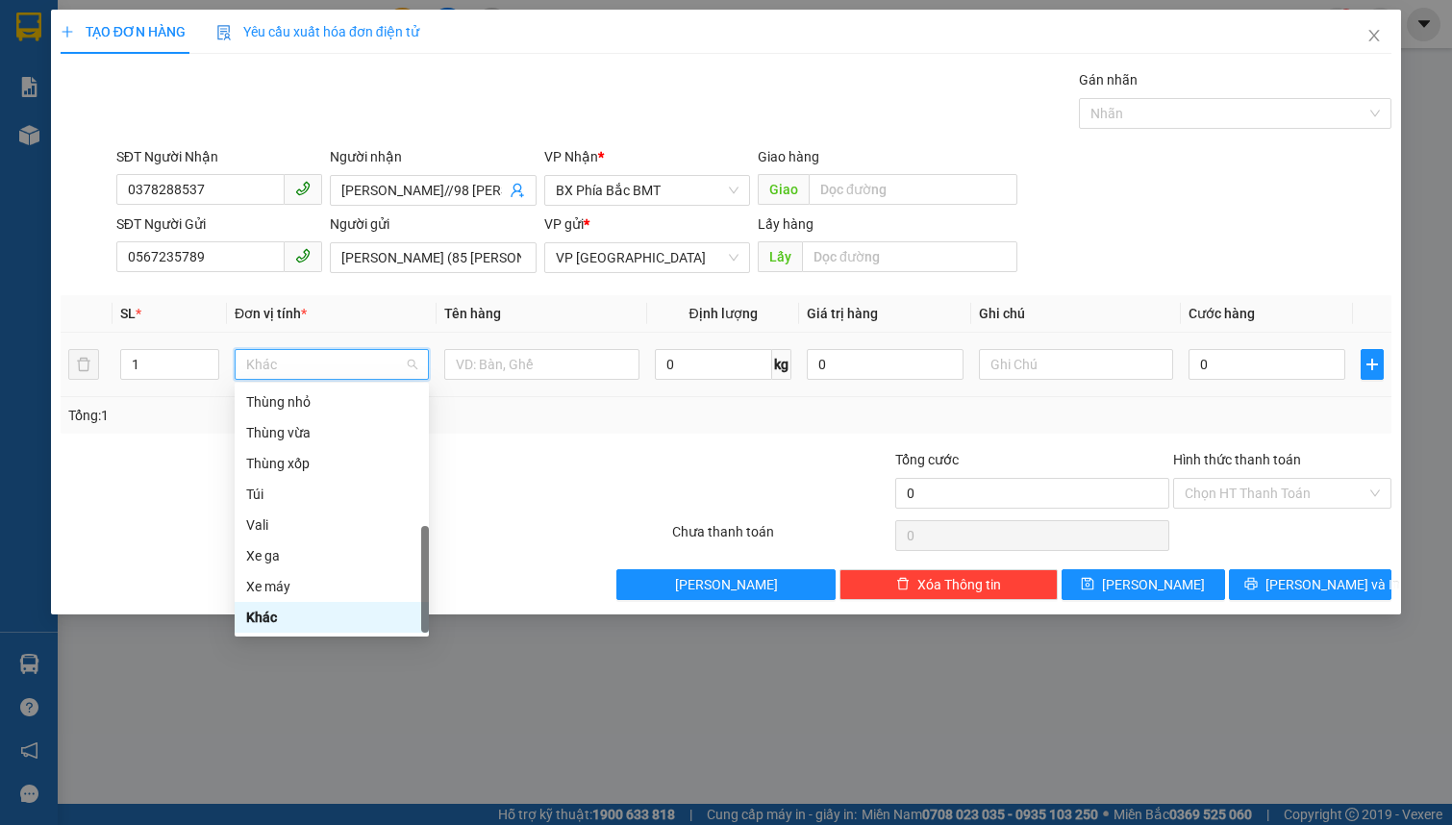
type input "C"
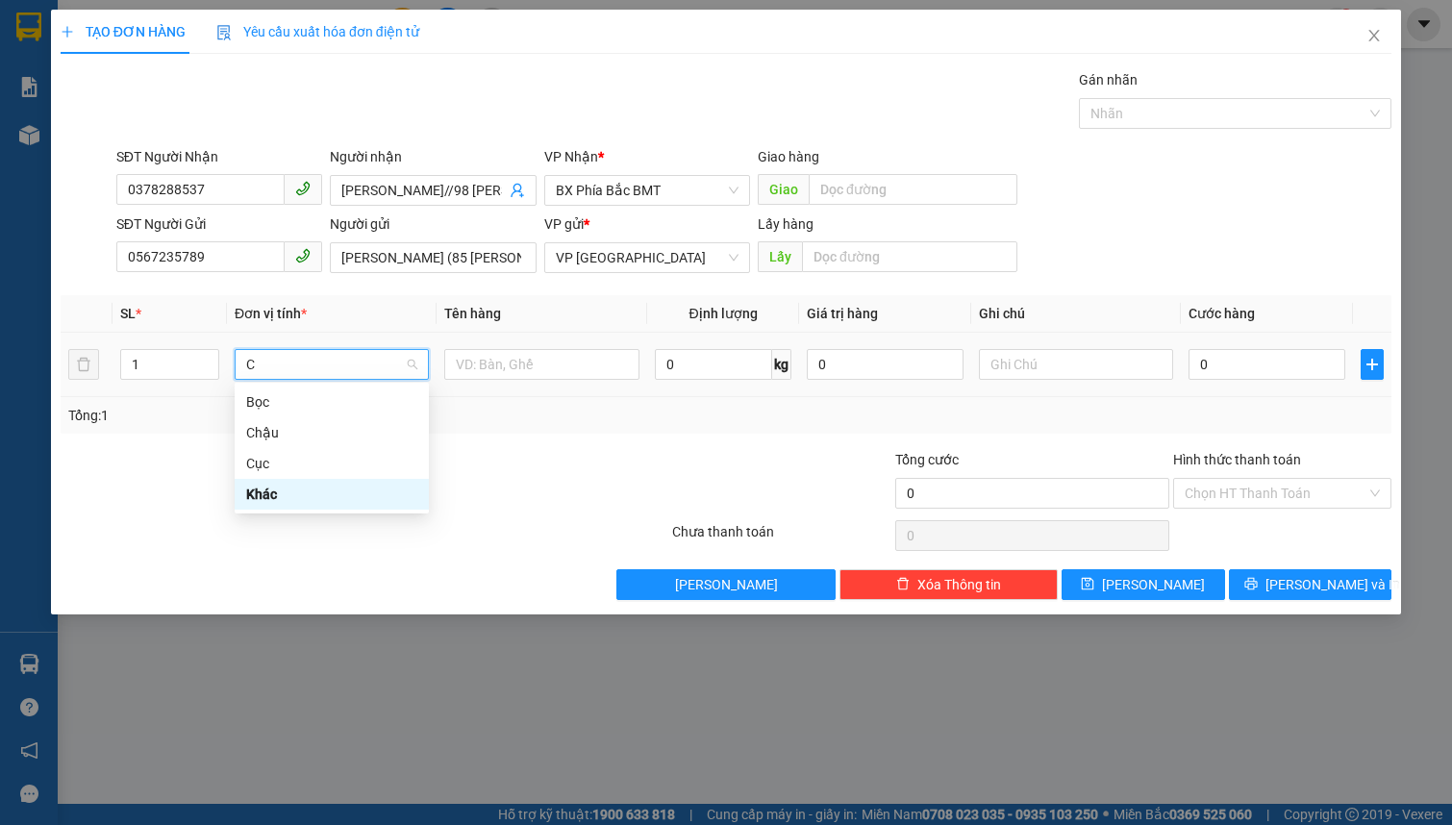
scroll to position [0, 0]
click at [298, 464] on div "Cục" at bounding box center [331, 463] width 171 height 21
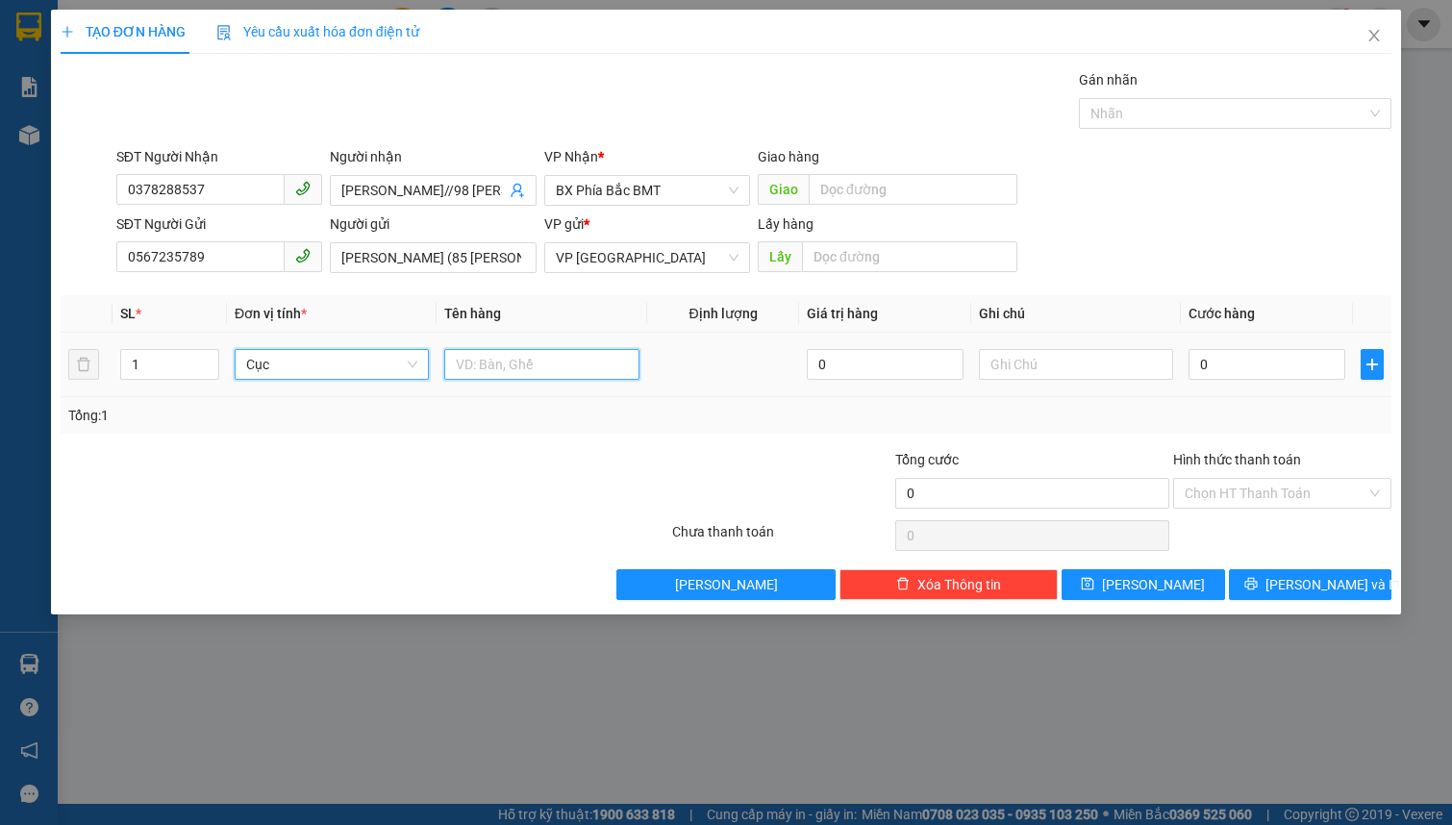
click at [510, 373] on input "text" at bounding box center [541, 364] width 194 height 31
type input "QUẦN ÁO"
click at [1060, 374] on input "text" at bounding box center [1076, 364] width 194 height 31
type input "CỤC ĐEN"
click at [1244, 375] on input "0" at bounding box center [1266, 364] width 157 height 31
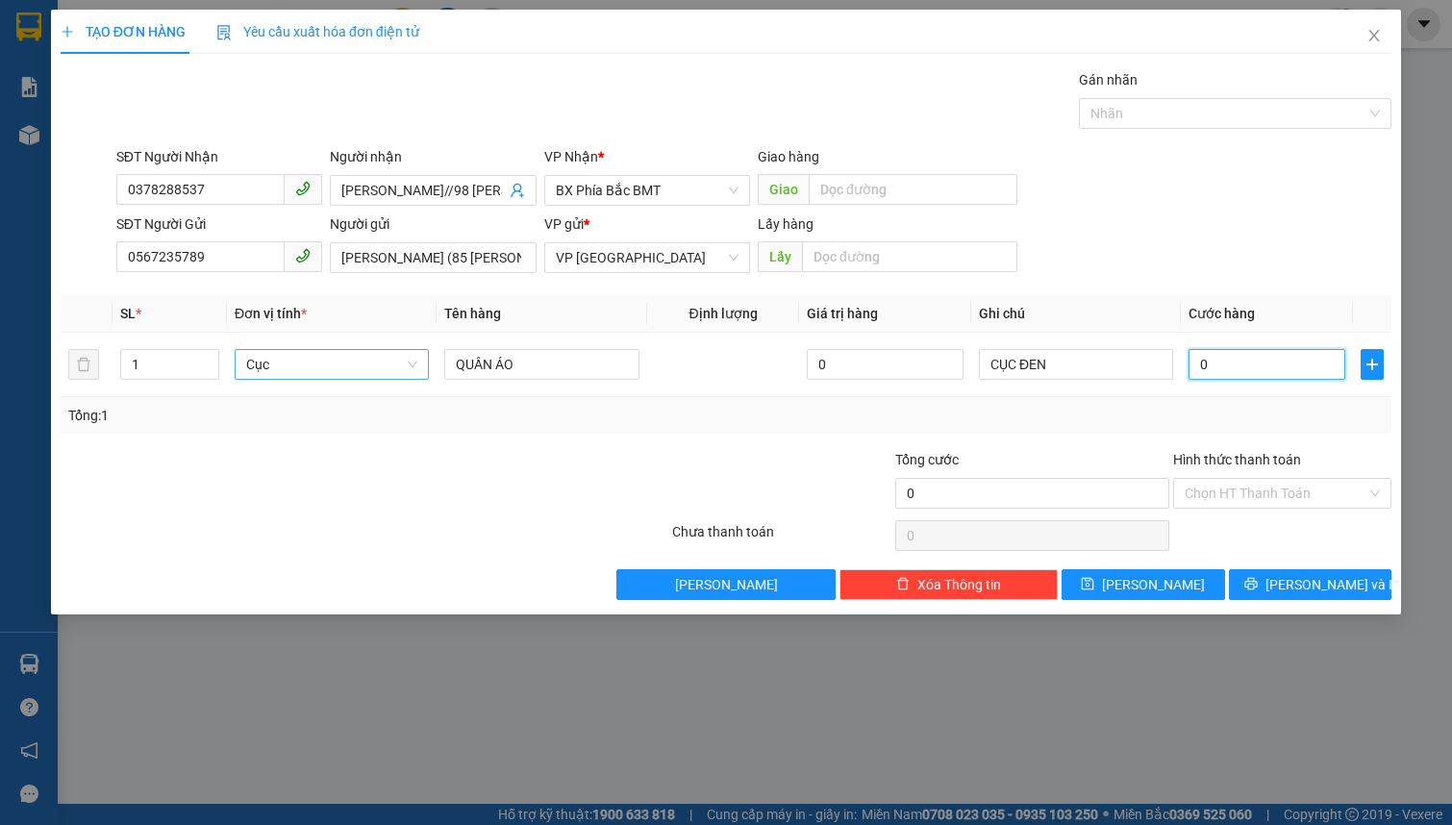
type input "1"
type input "10"
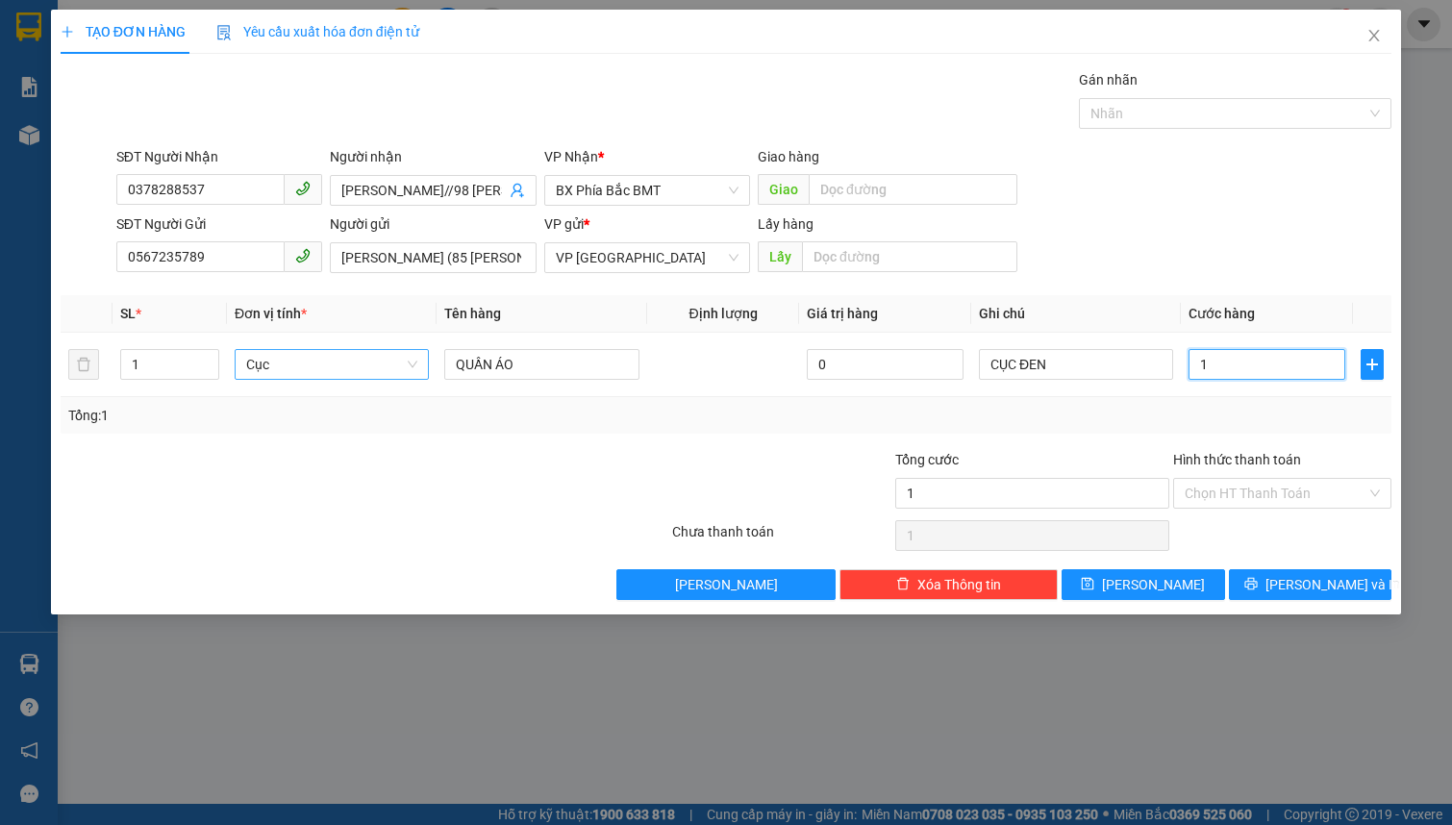
type input "10"
type input "100"
type input "1.000"
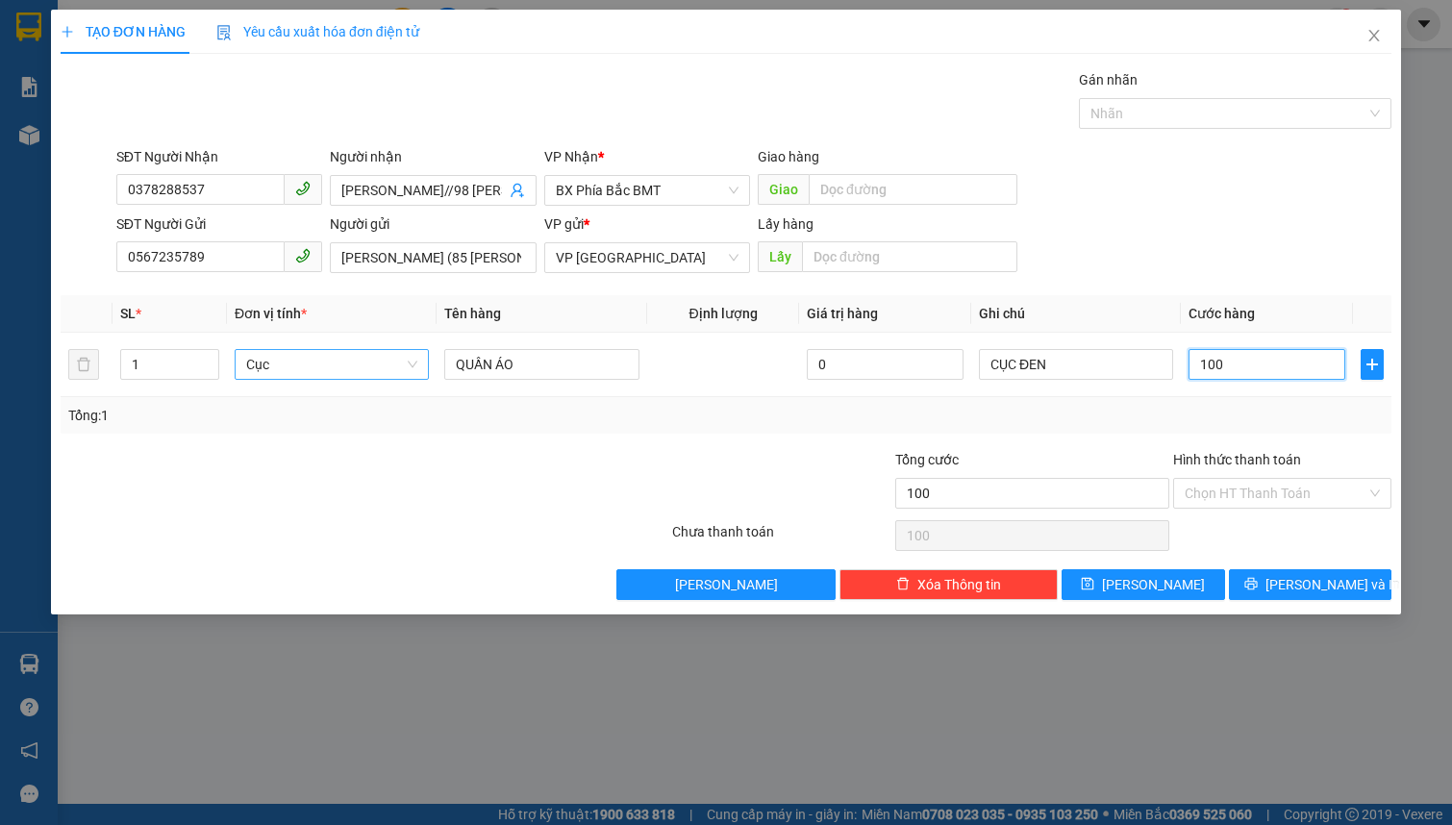
type input "1.000"
type input "10.000"
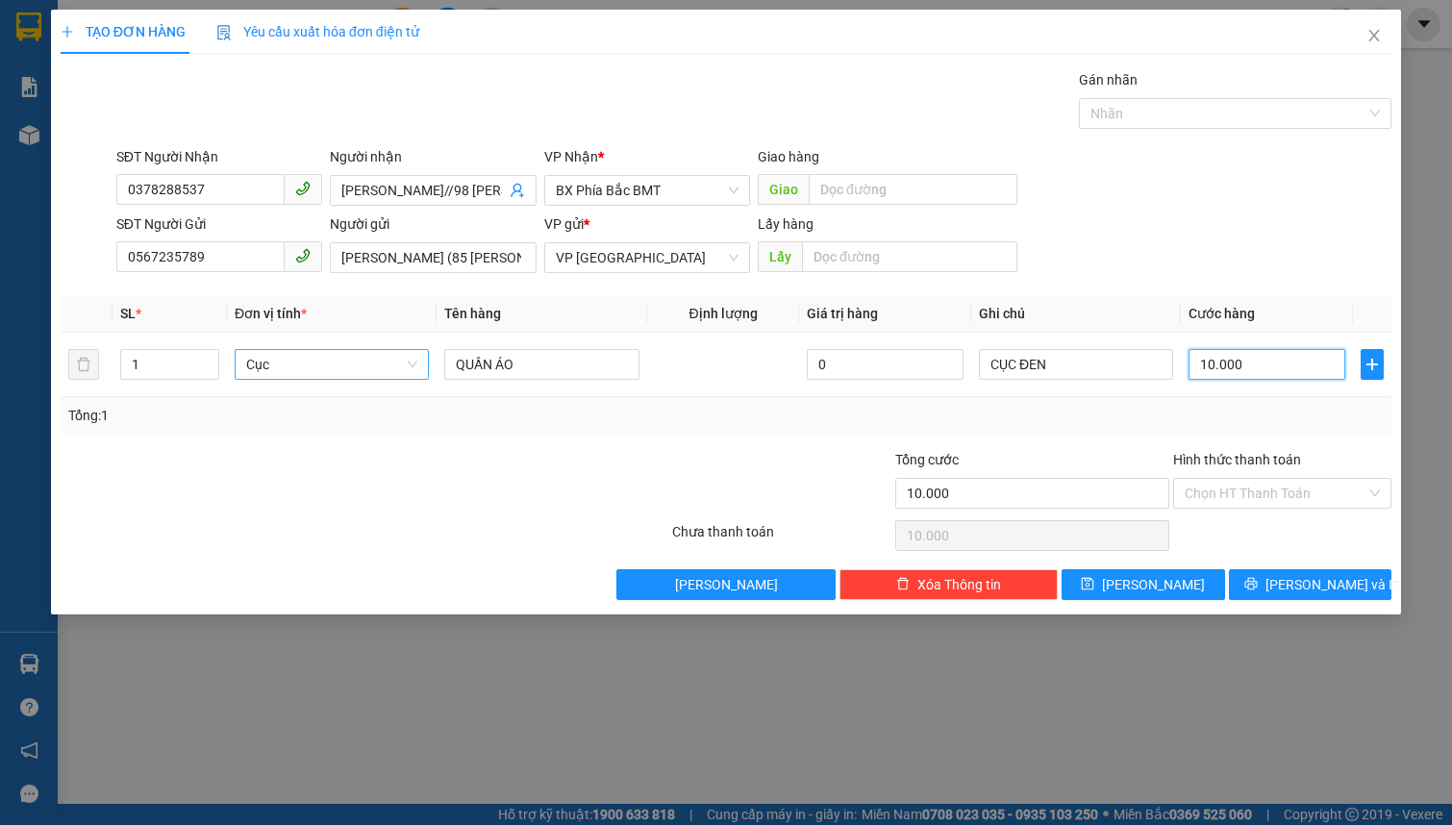
type input "100.000"
click at [1258, 587] on icon "printer" at bounding box center [1250, 583] width 13 height 13
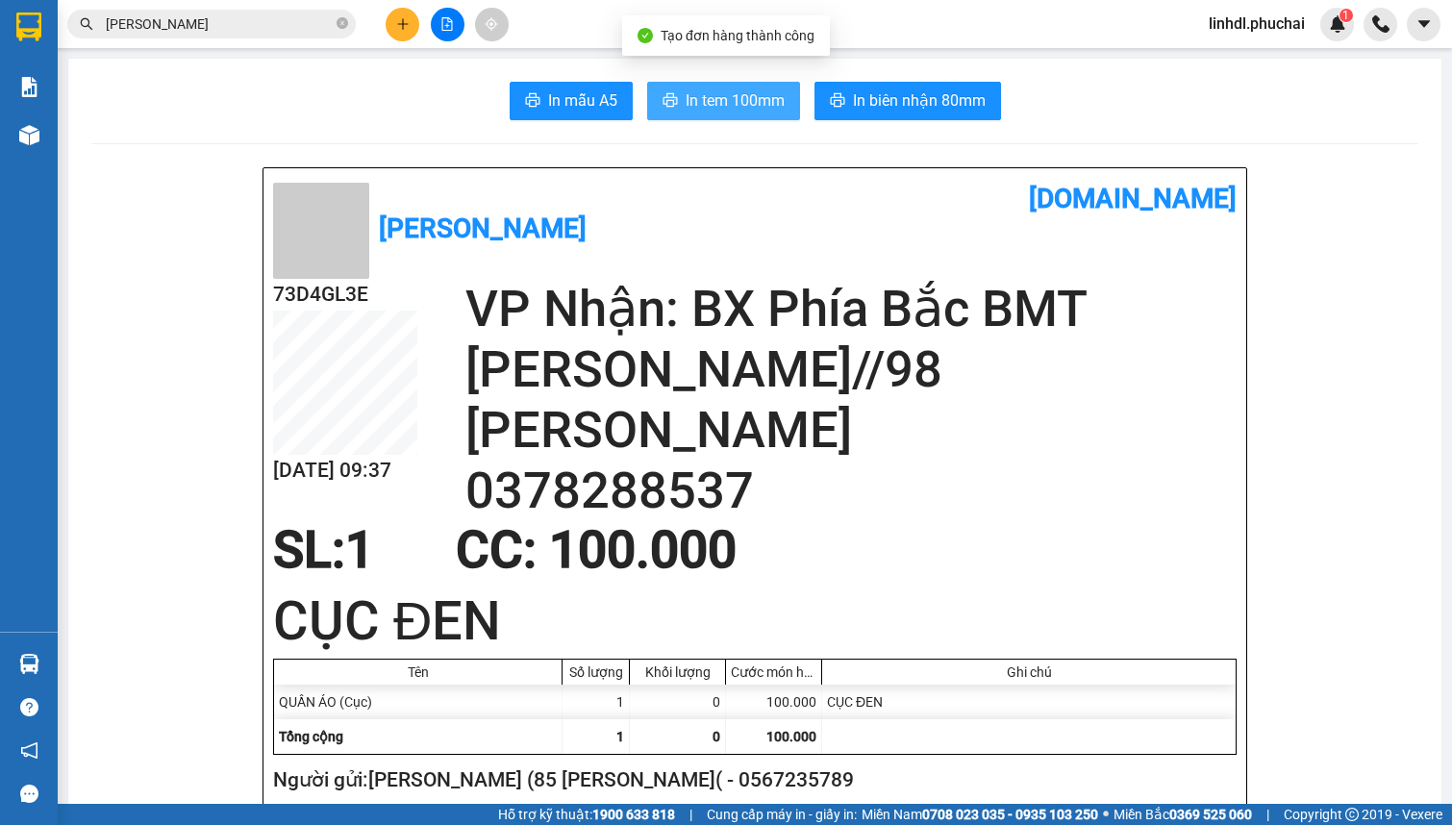
click at [702, 104] on span "In tem 100mm" at bounding box center [735, 100] width 99 height 24
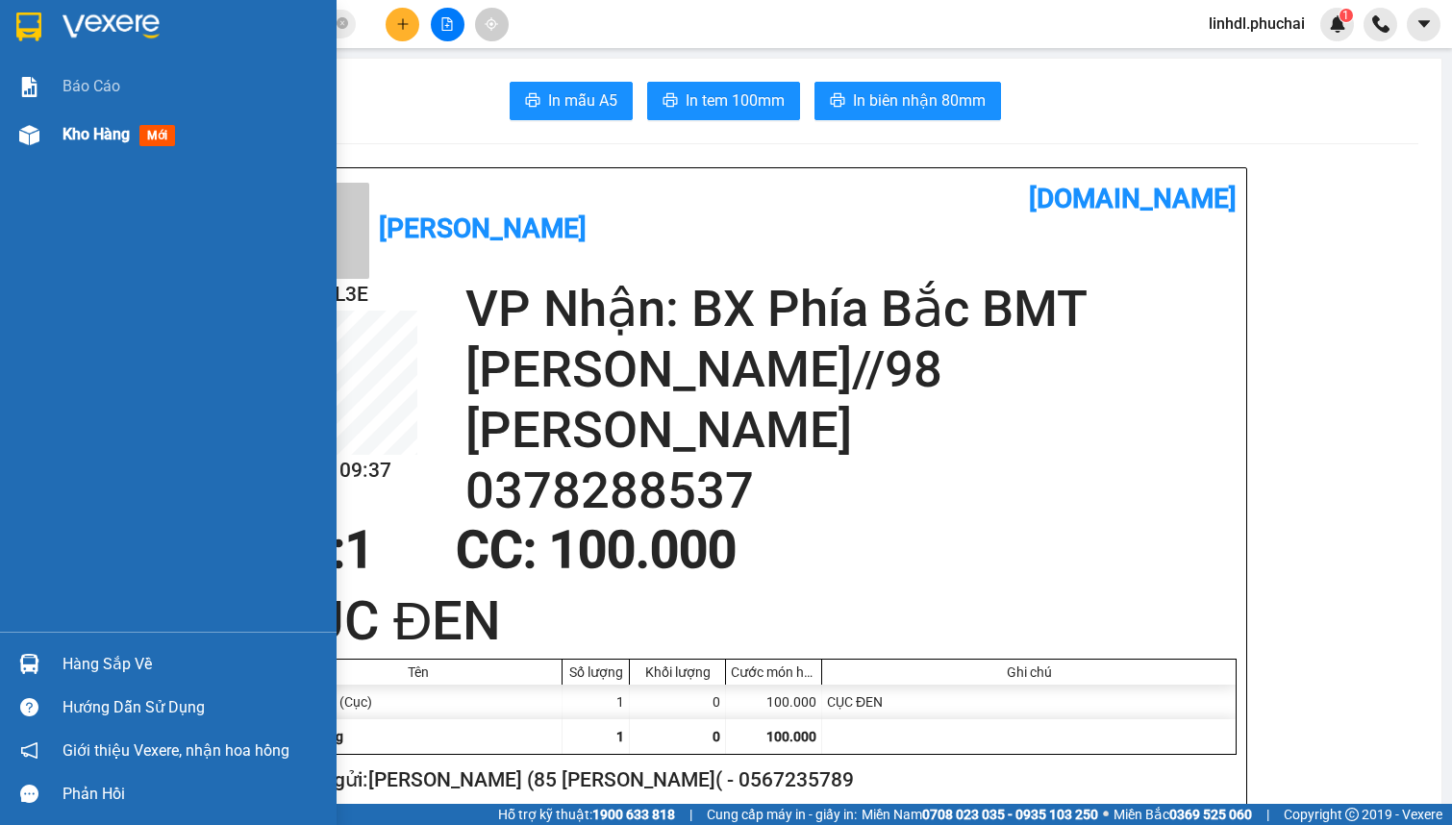
click at [72, 137] on span "Kho hàng" at bounding box center [95, 134] width 67 height 18
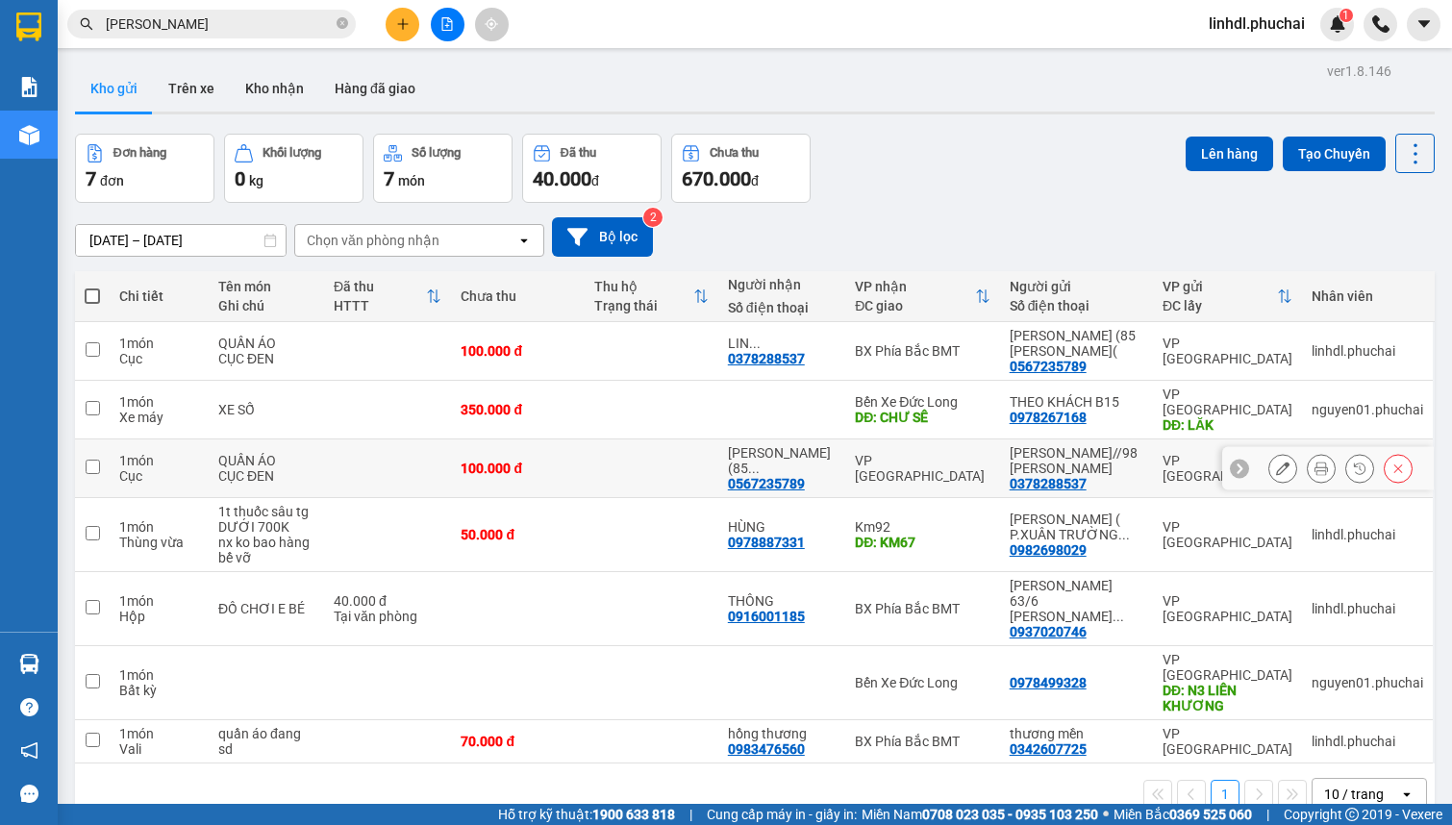
click at [1385, 461] on button at bounding box center [1398, 469] width 27 height 34
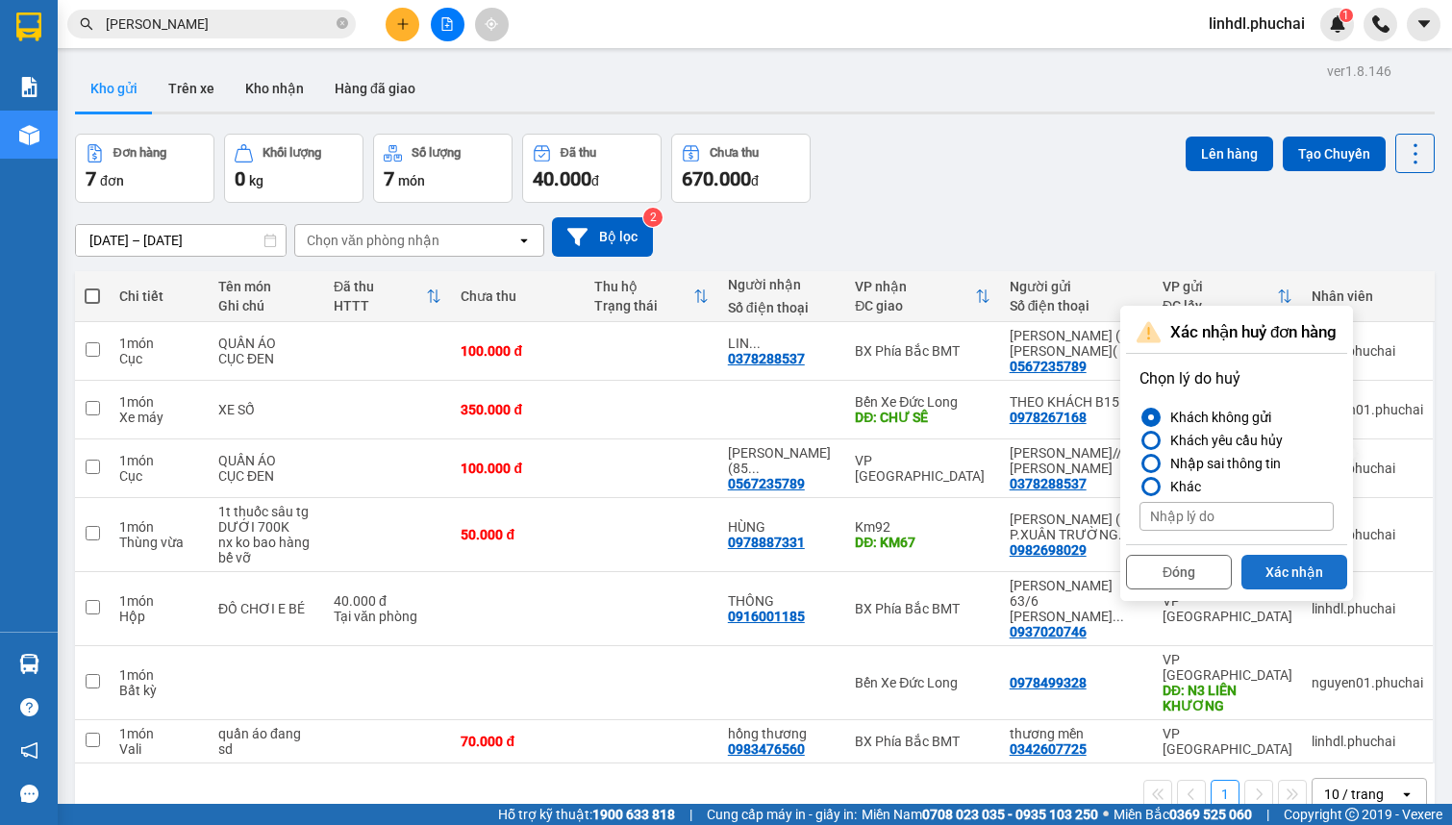
click at [1278, 577] on button "Xác nhận" at bounding box center [1294, 572] width 106 height 35
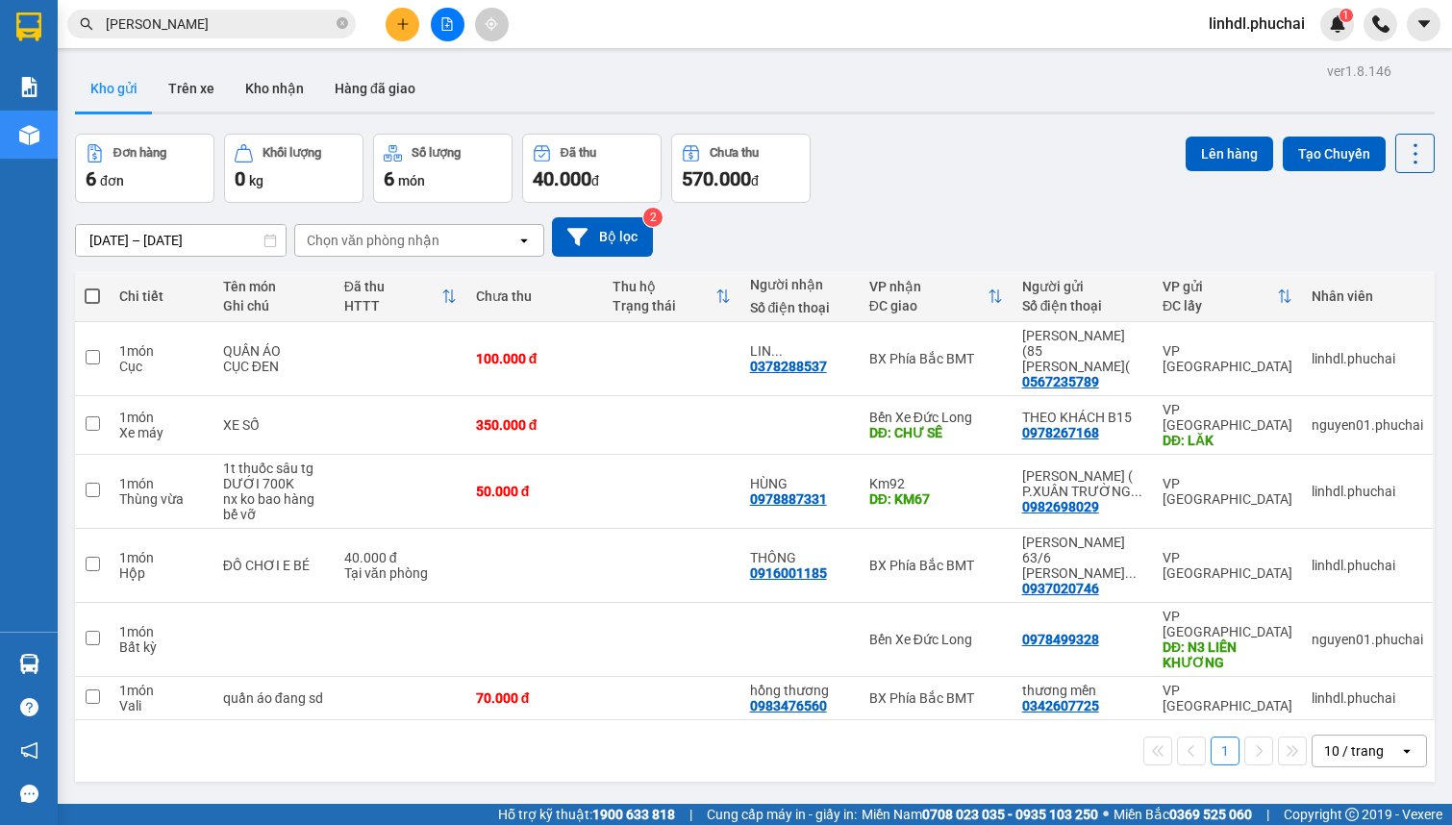
click at [405, 24] on icon "plus" at bounding box center [402, 23] width 11 height 1
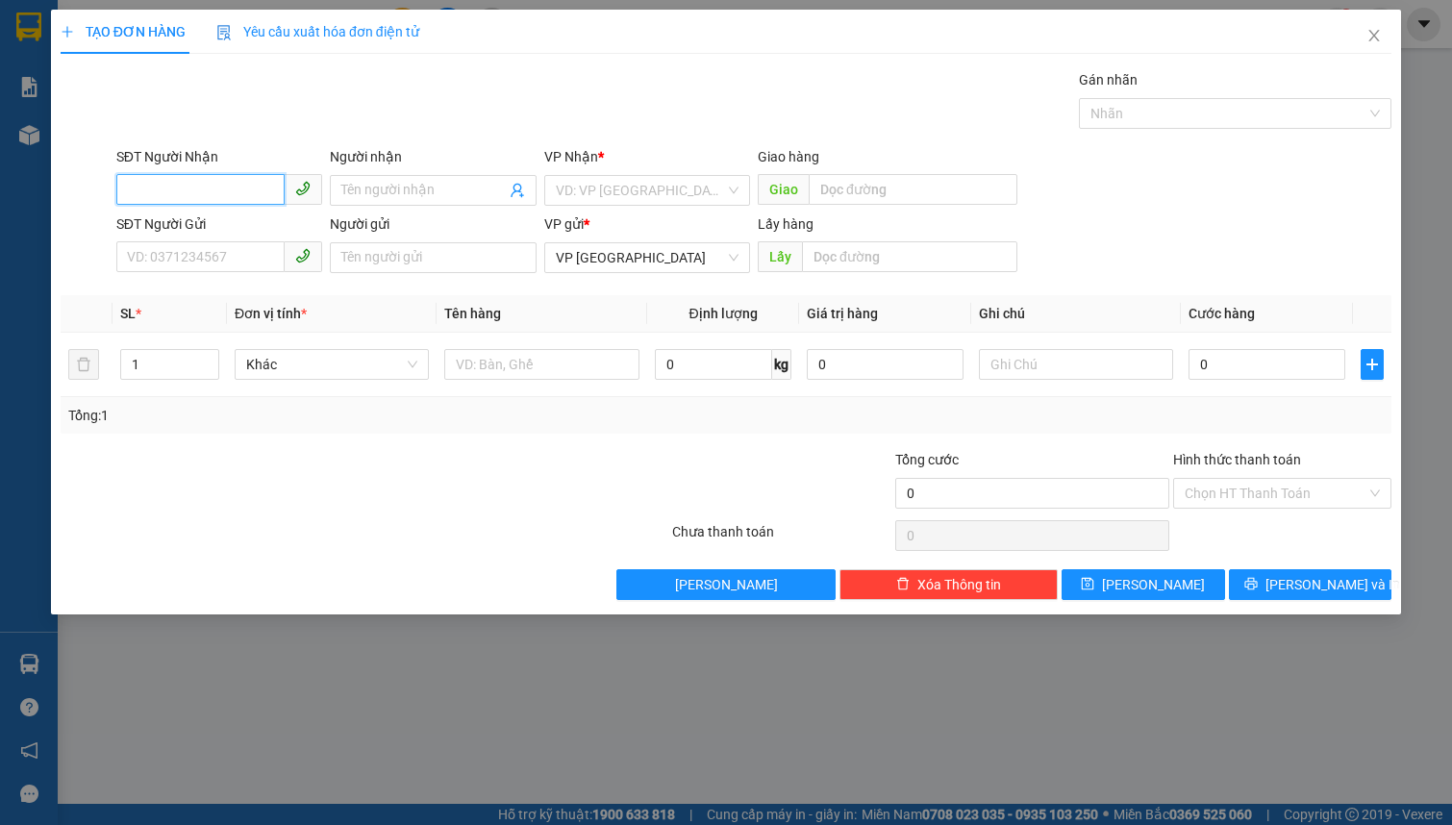
click at [250, 197] on input "SĐT Người Nhận" at bounding box center [200, 189] width 168 height 31
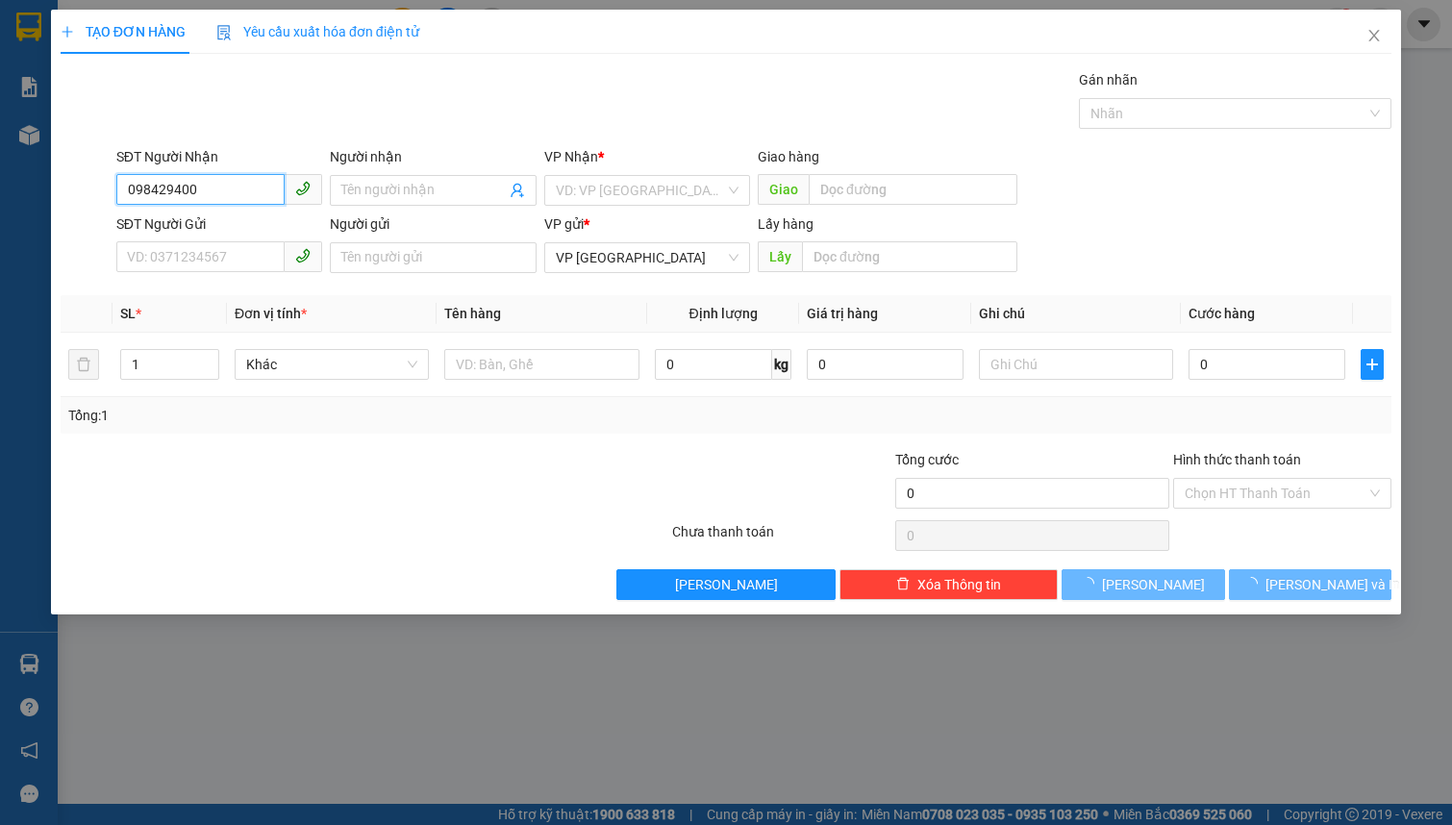
type input "0984294008"
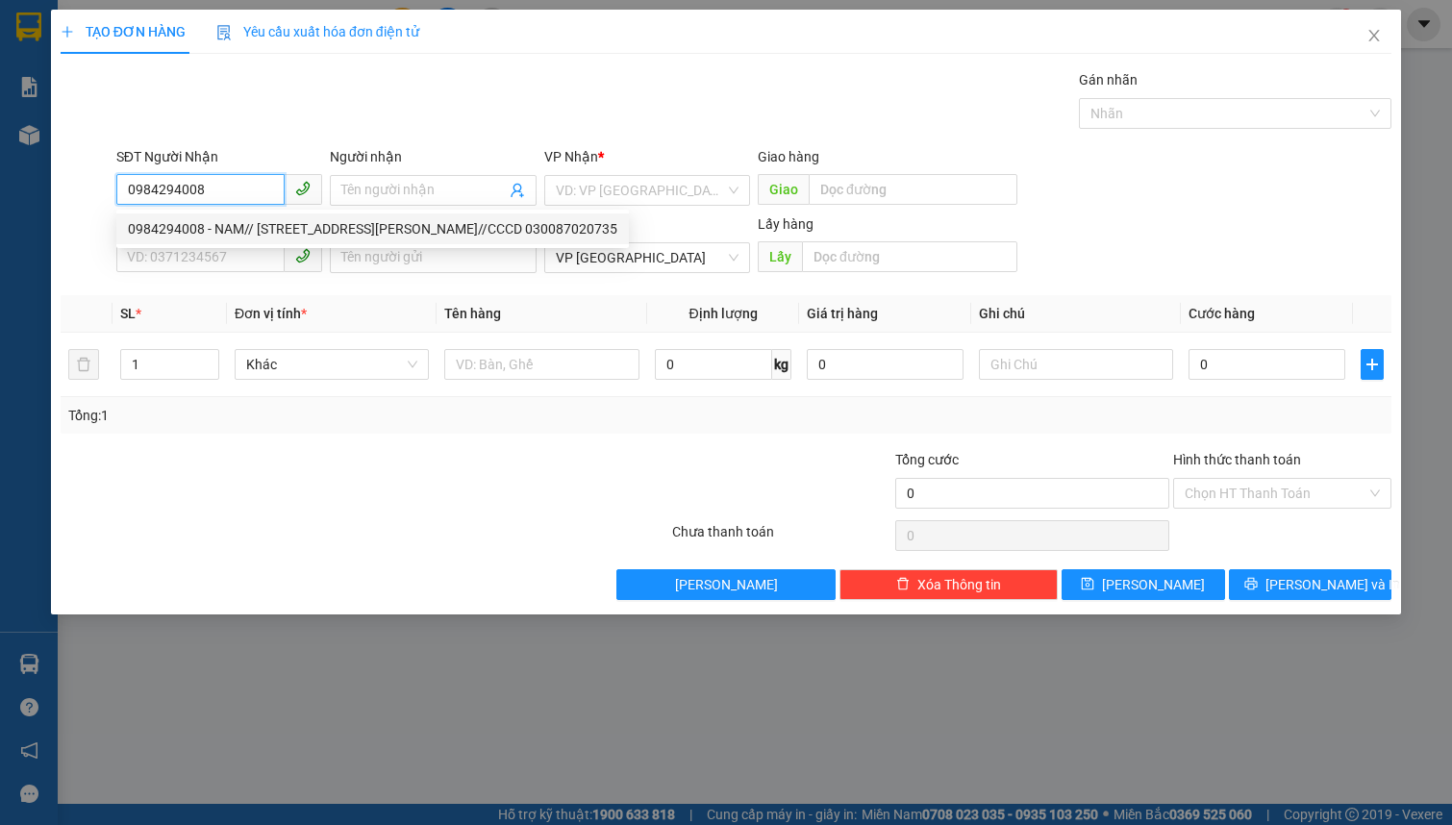
drag, startPoint x: 237, startPoint y: 192, endPoint x: 337, endPoint y: 171, distance: 101.3
click at [237, 191] on input "0984294008" at bounding box center [200, 189] width 168 height 31
click at [256, 220] on div "0984294008 - NAM// [STREET_ADDRESS][PERSON_NAME]//CCCD 030087020735" at bounding box center [372, 228] width 489 height 21
type input "NAM// 519 [PERSON_NAME]//CCCD 030087020735"
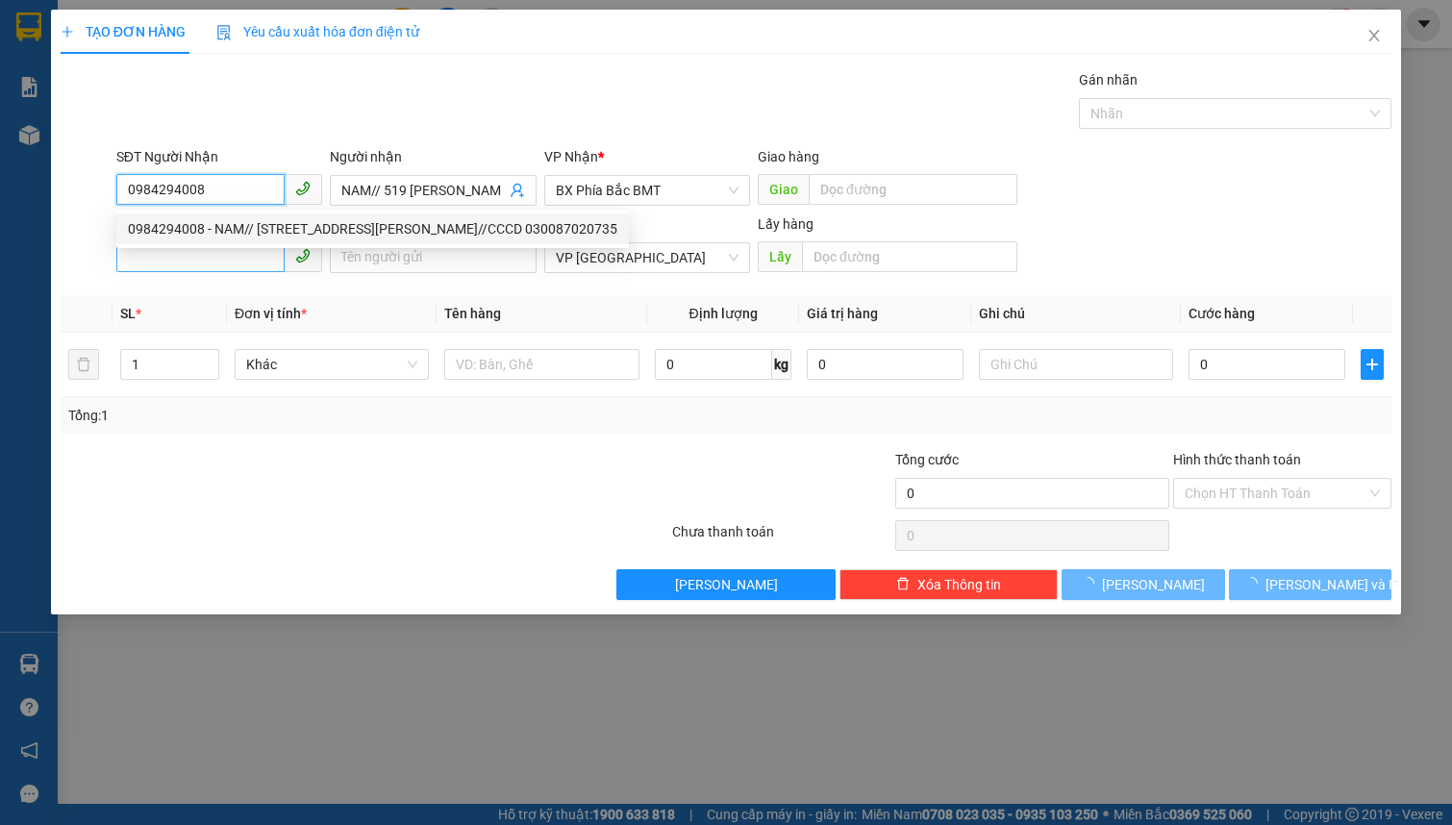
type input "50.000"
type input "0984294008"
click at [182, 252] on input "SĐT Người Gửi" at bounding box center [200, 256] width 168 height 31
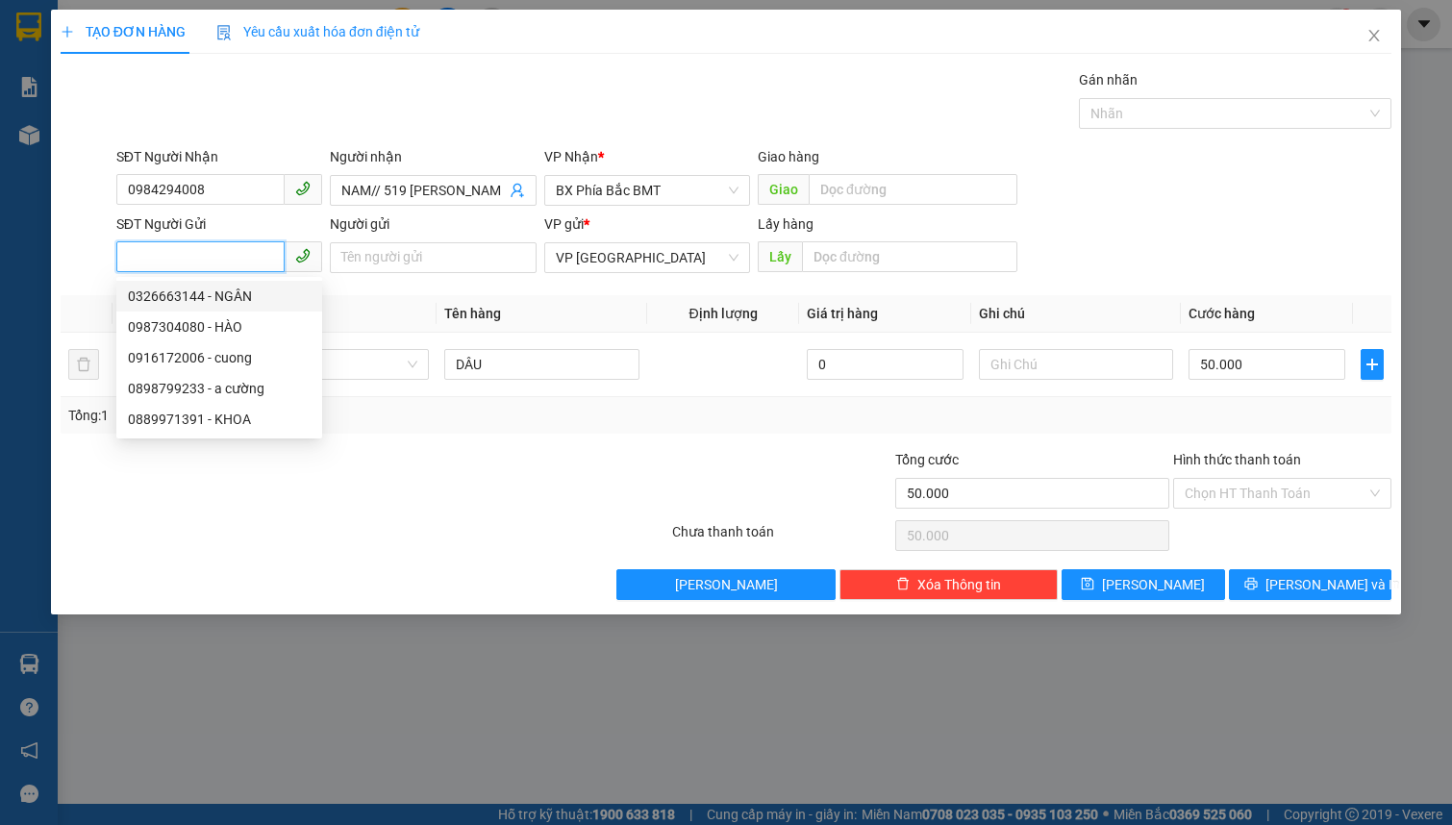
click at [201, 294] on div "0326663144 - NGÂN" at bounding box center [219, 296] width 183 height 21
type input "0326663144"
type input "NGÂN"
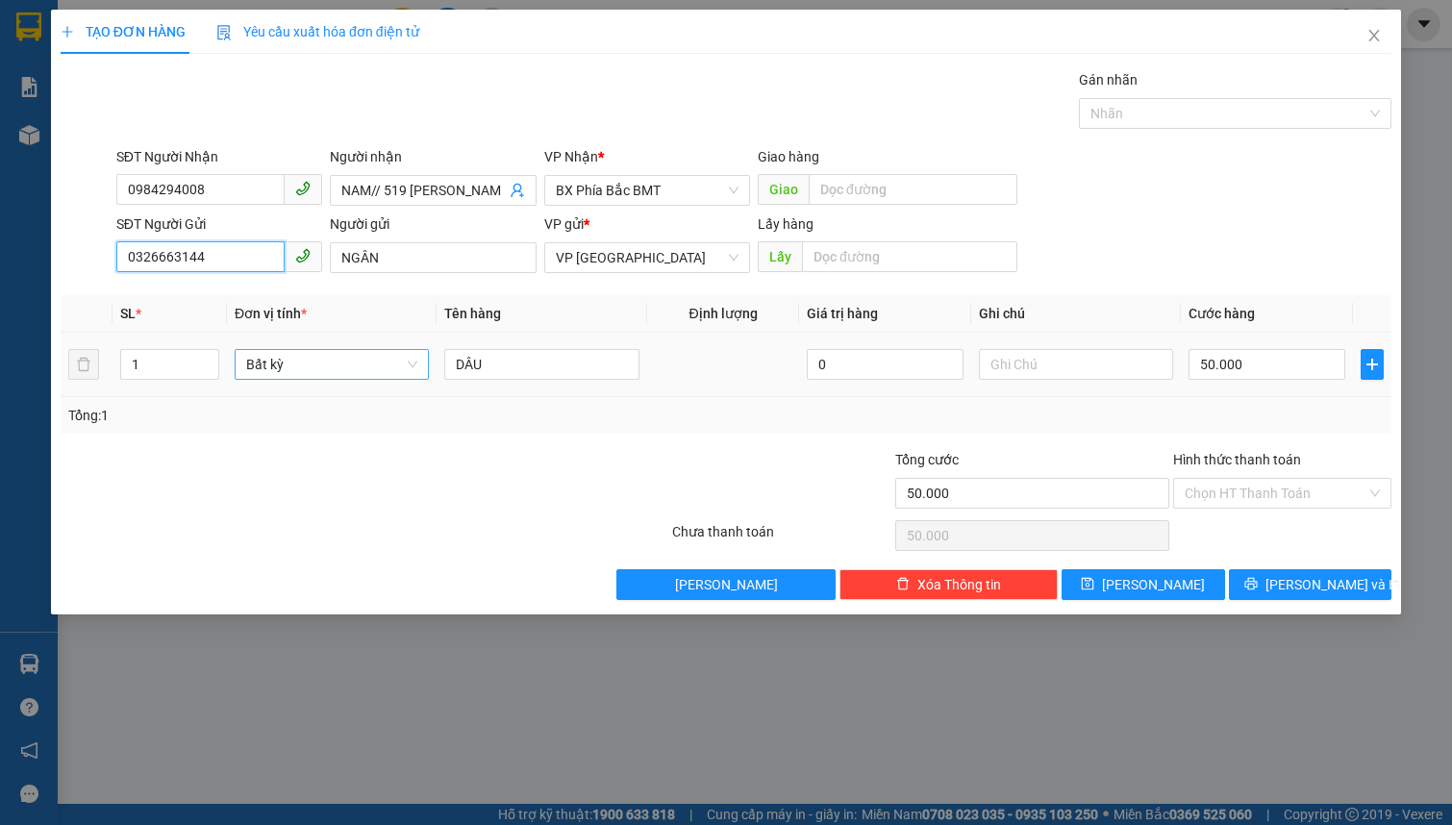
click at [309, 351] on span "Bất kỳ" at bounding box center [331, 364] width 171 height 29
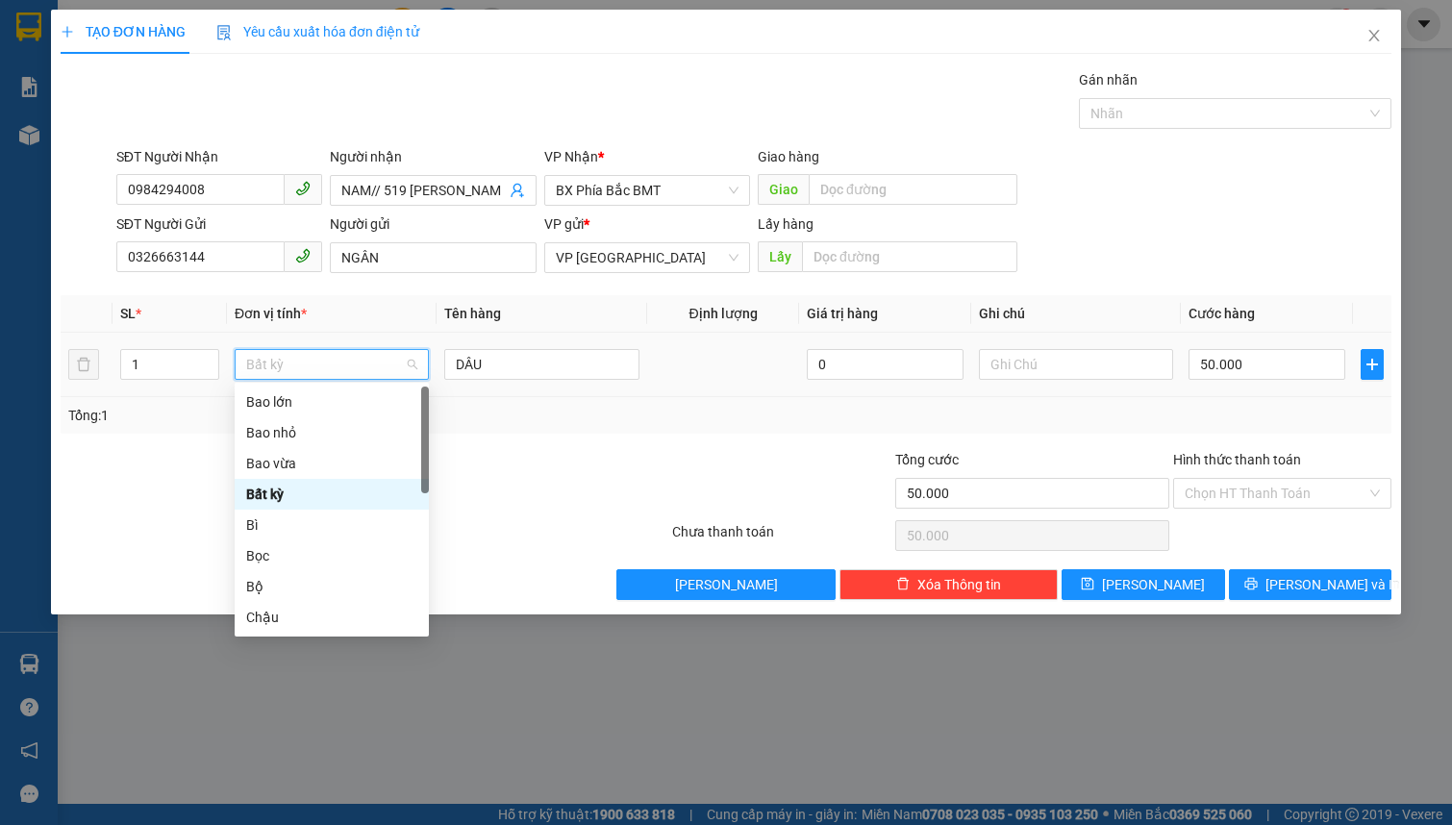
type input "B"
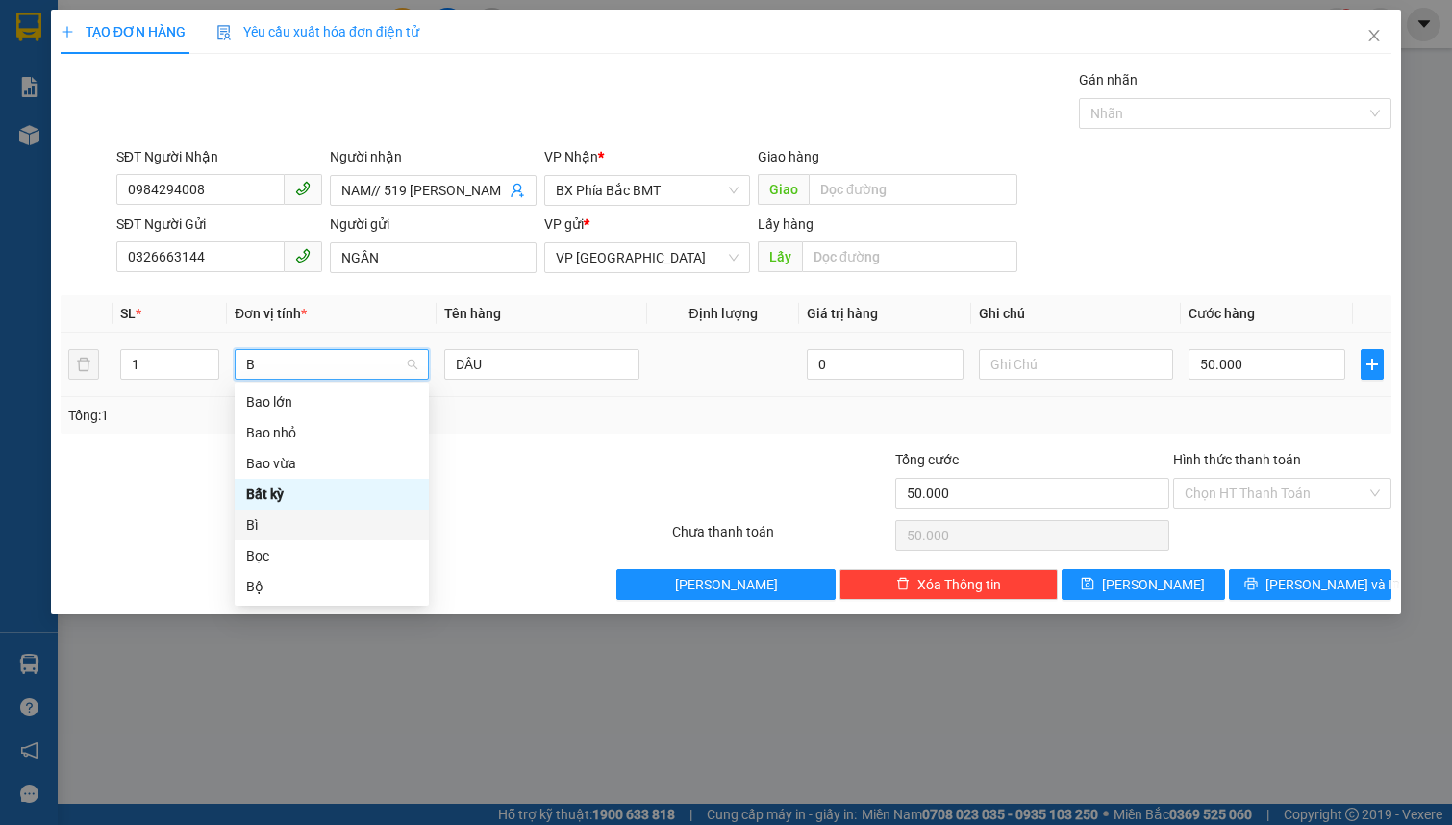
click at [280, 524] on div "Bì" at bounding box center [331, 524] width 171 height 21
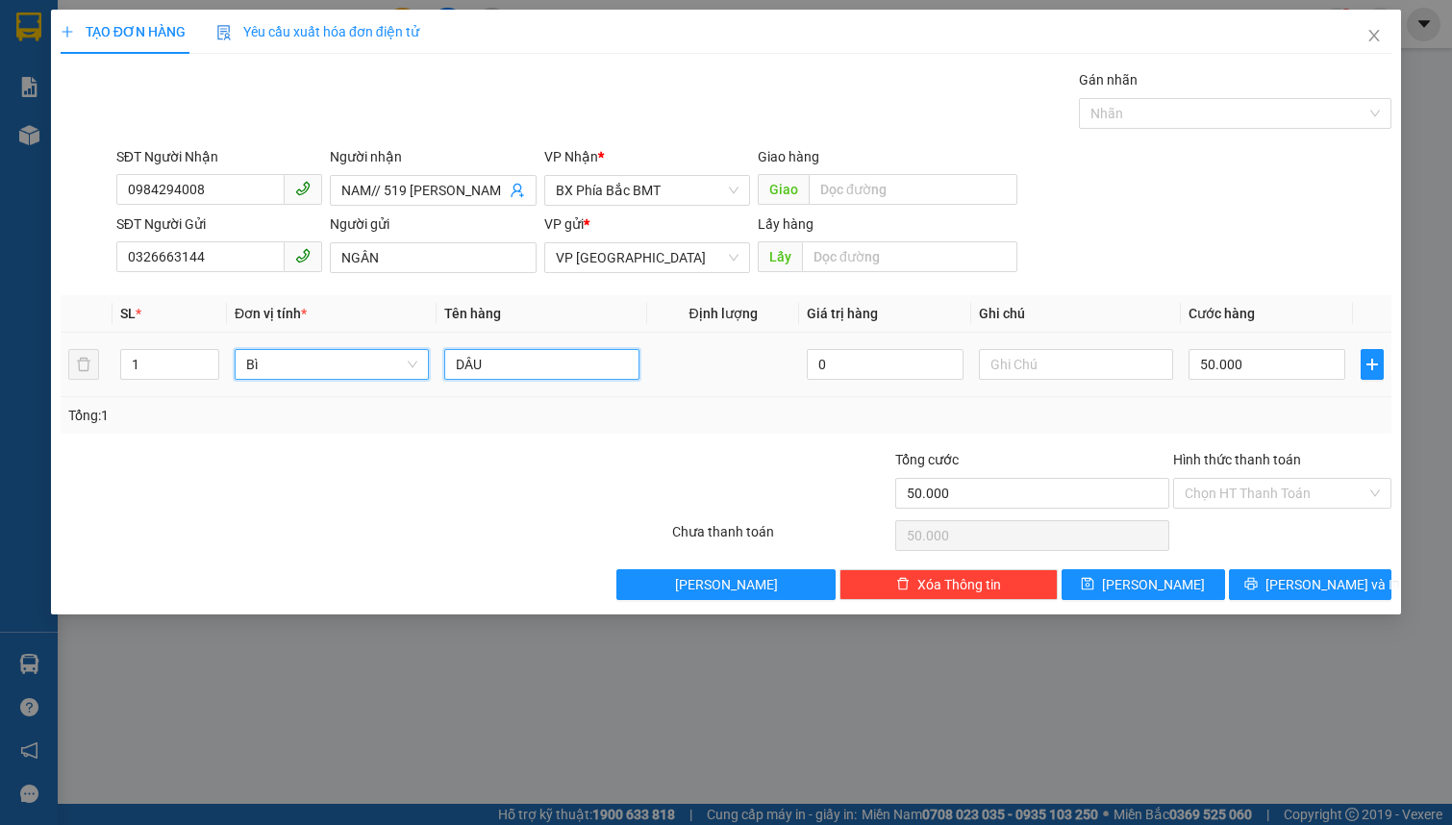
click at [505, 369] on input "DÂU" at bounding box center [541, 364] width 194 height 31
type input "0"
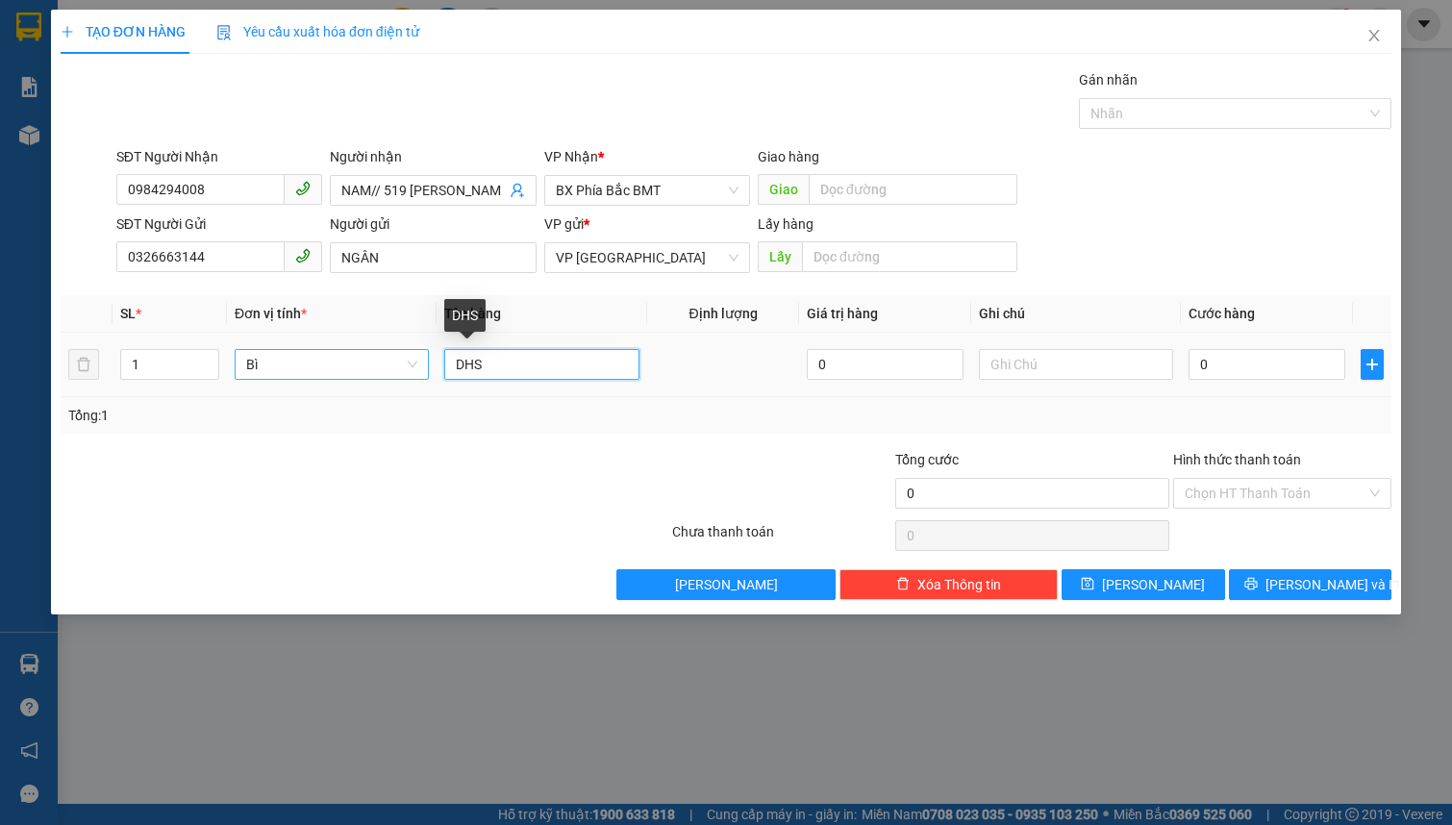
click at [470, 355] on input "DHS" at bounding box center [541, 364] width 194 height 31
type input "HS"
click at [1242, 363] on input "0" at bounding box center [1266, 364] width 157 height 31
type input "4"
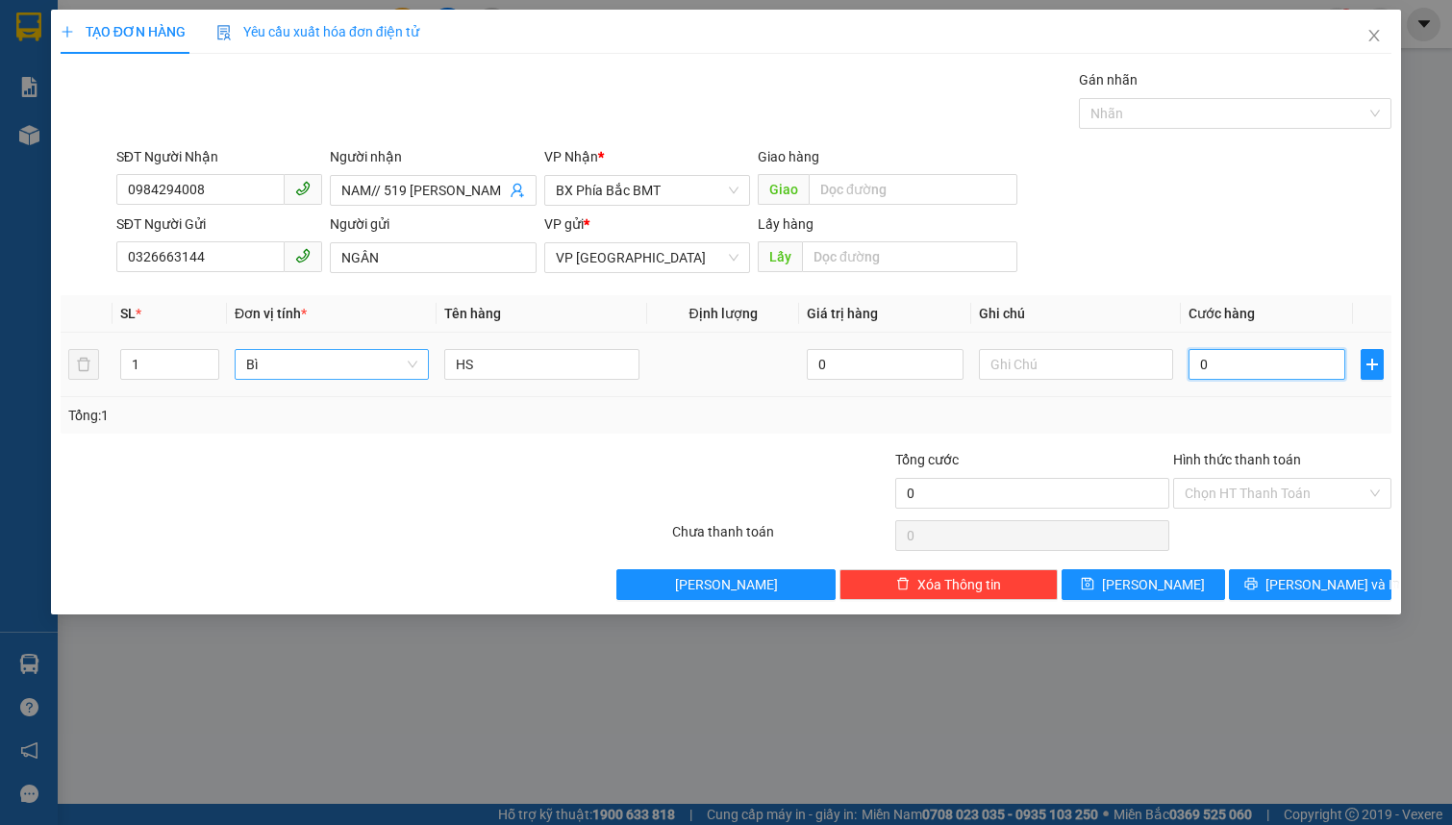
type input "4"
type input "40"
type input "400"
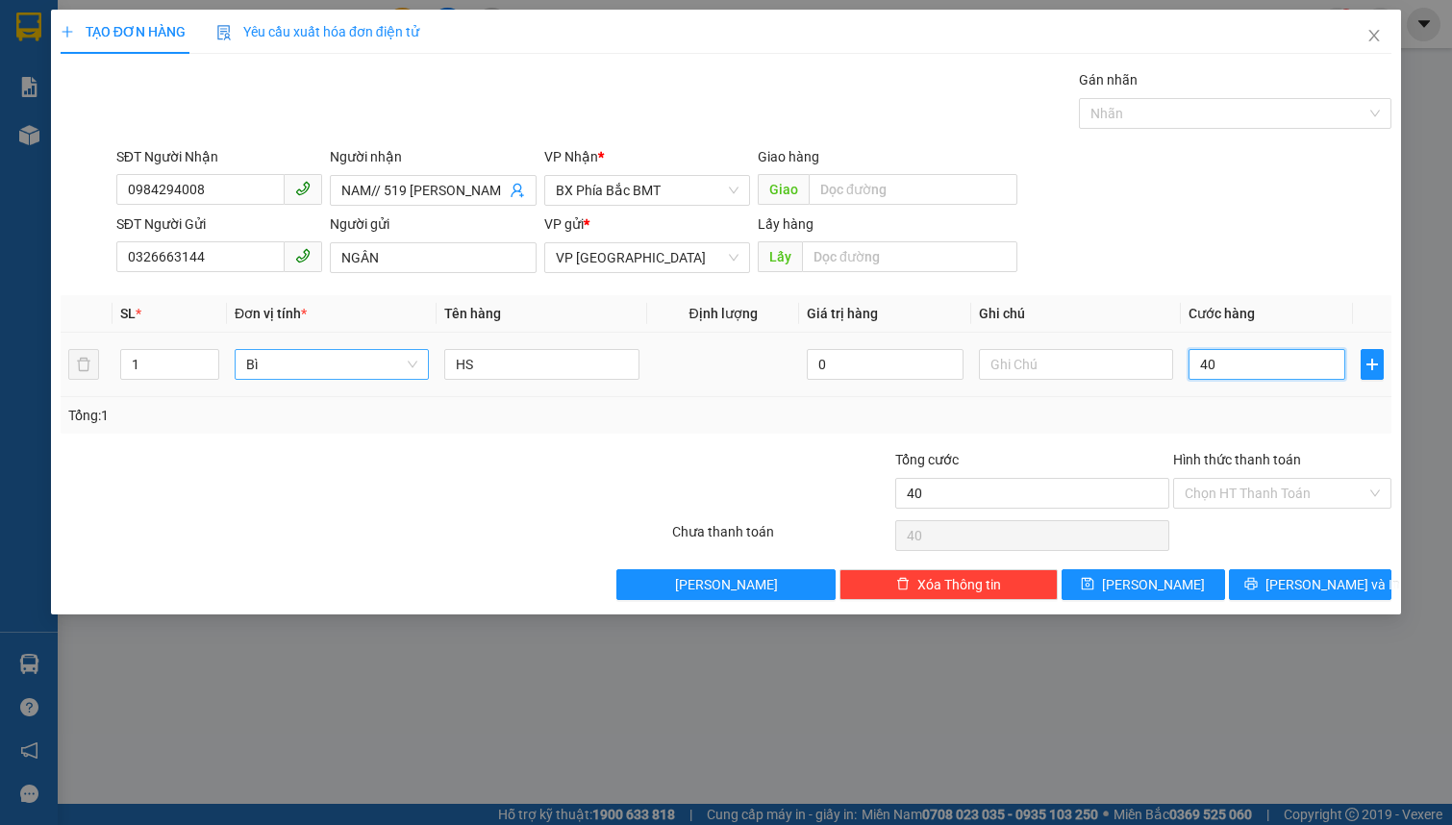
type input "400"
type input "4.000"
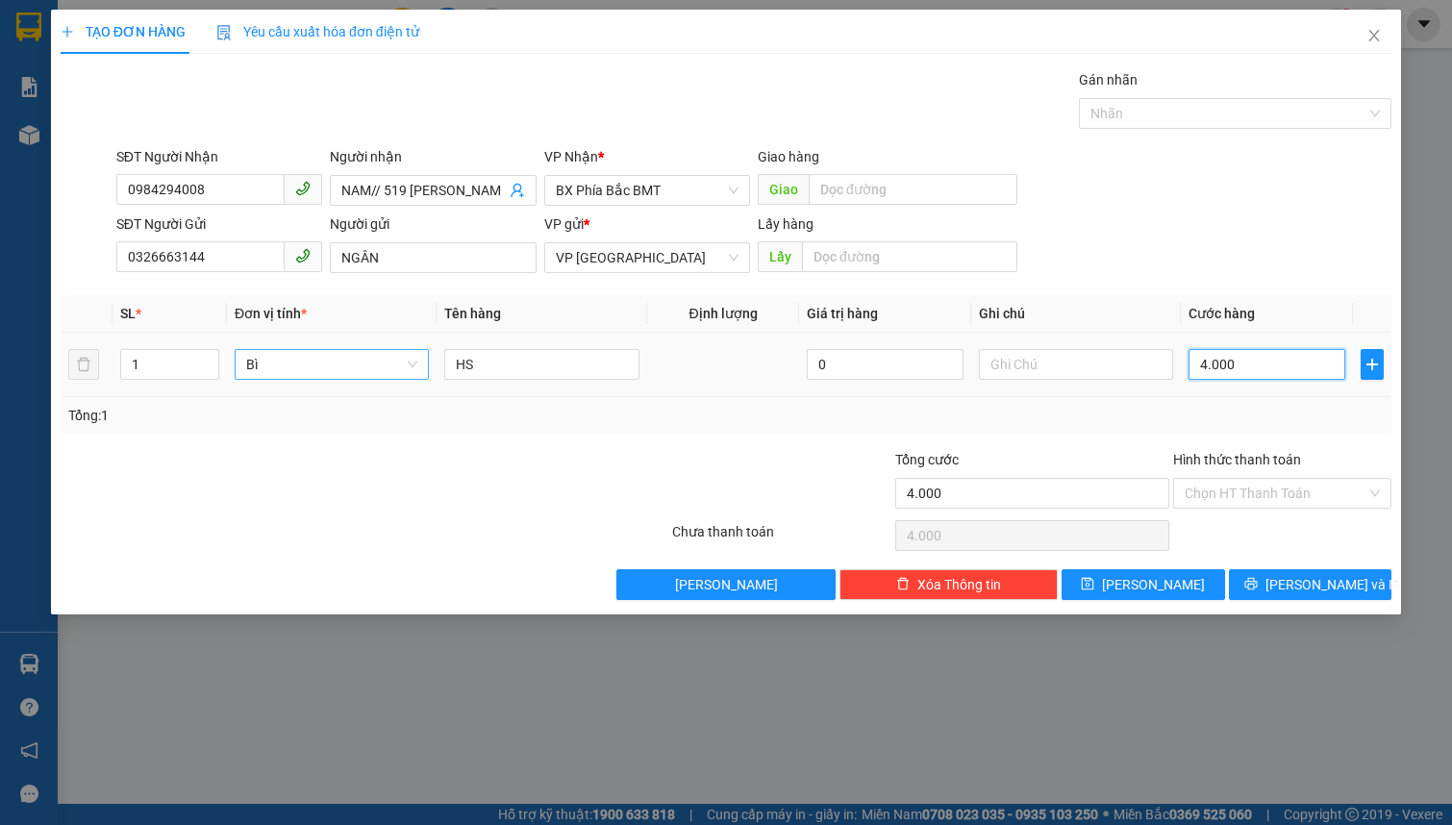
type input "40.000"
click at [1327, 495] on input "Hình thức thanh toán" at bounding box center [1276, 493] width 182 height 29
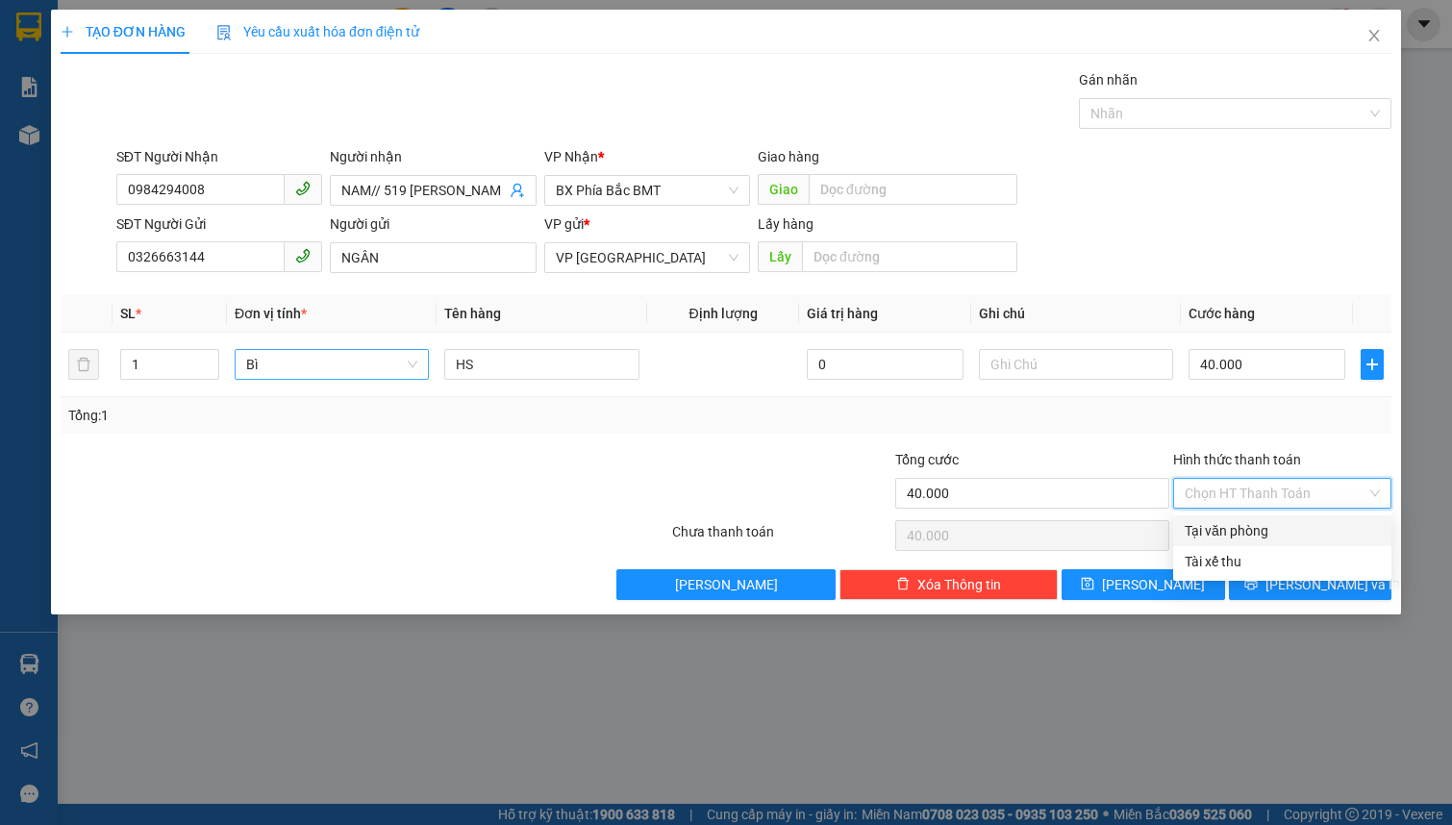
click at [1307, 533] on div "Tại văn phòng" at bounding box center [1282, 530] width 195 height 21
type input "0"
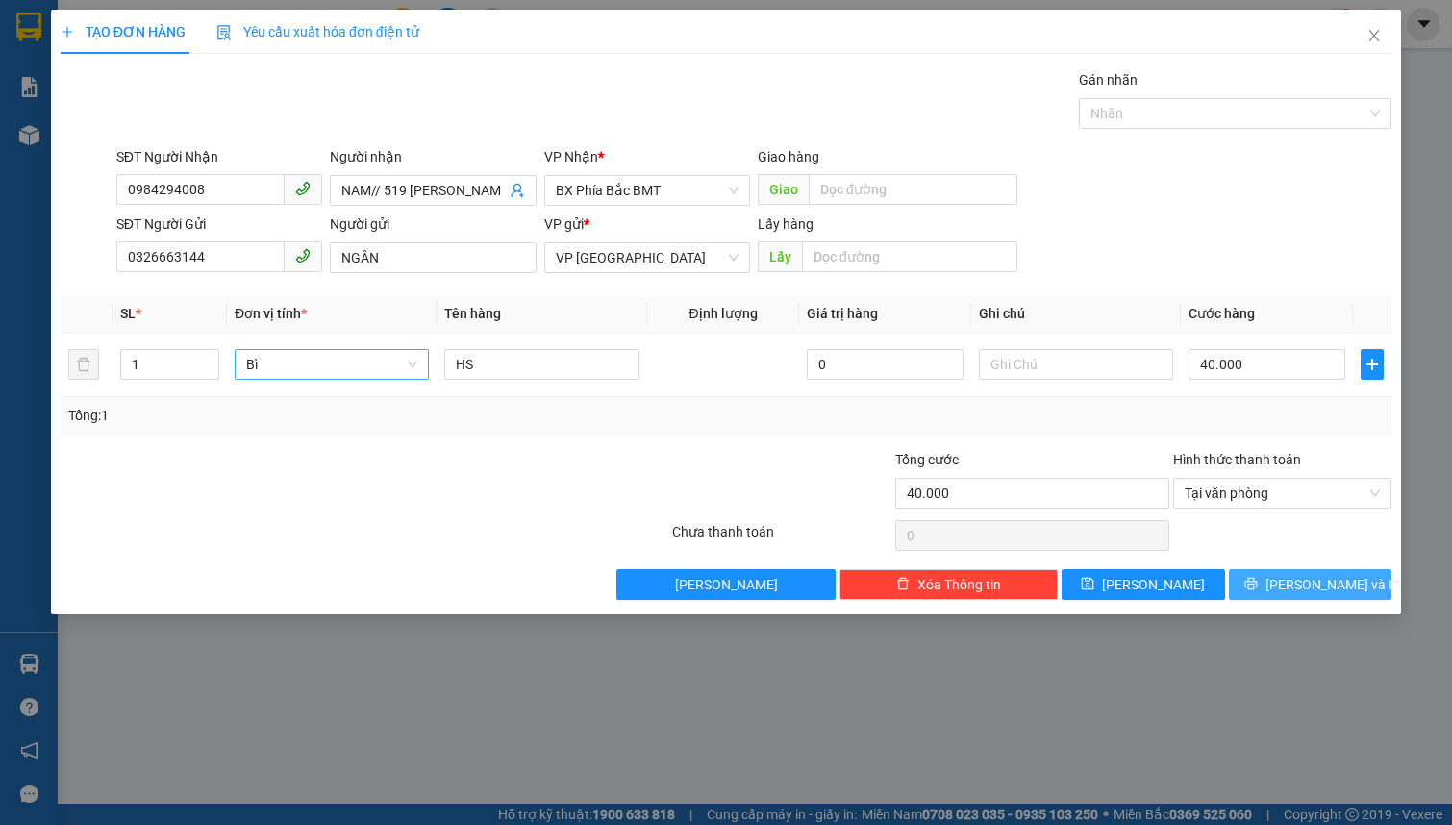
click at [1308, 586] on span "[PERSON_NAME] và In" at bounding box center [1332, 584] width 135 height 21
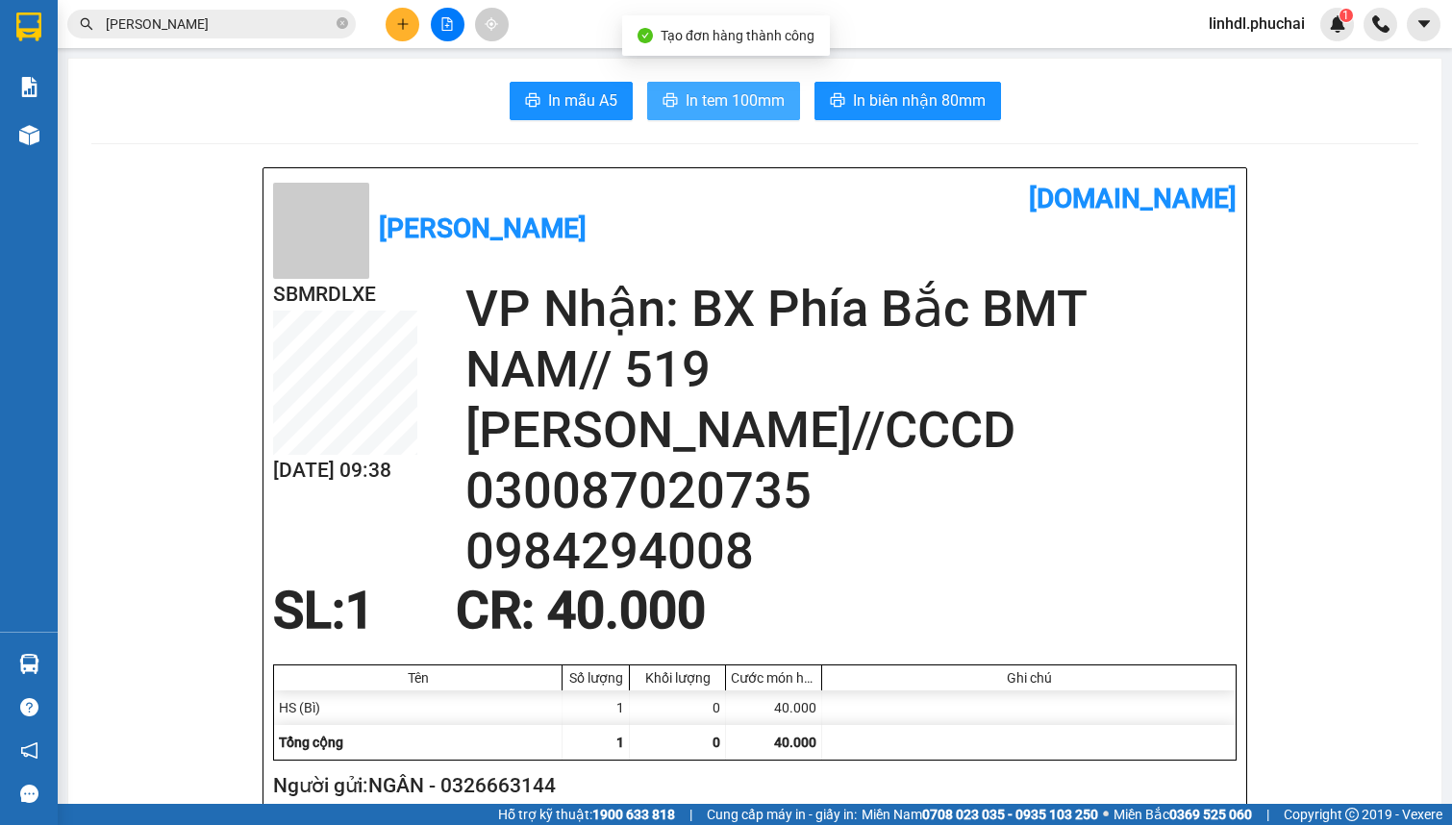
click at [729, 100] on span "In tem 100mm" at bounding box center [735, 100] width 99 height 24
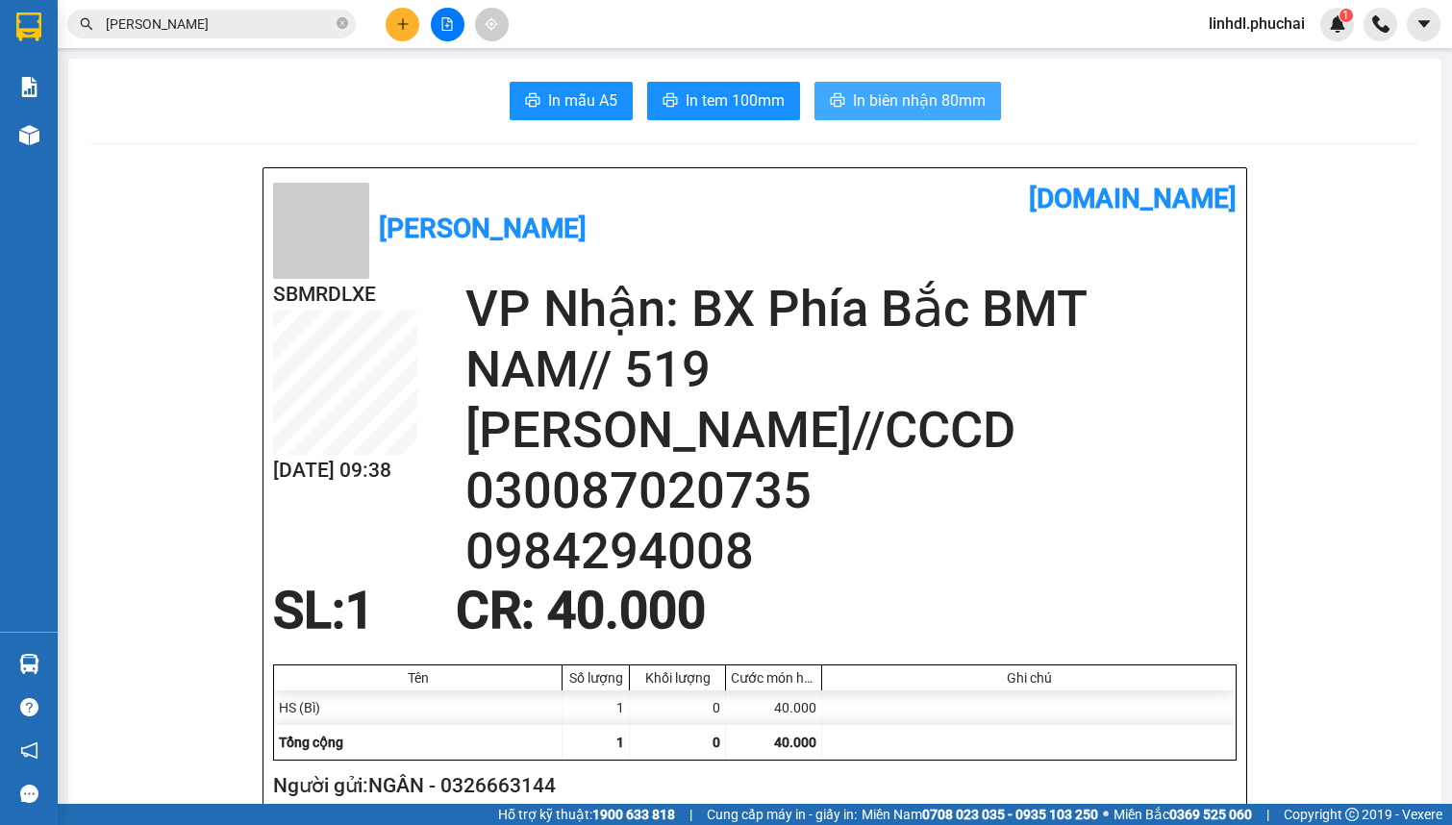
click at [912, 108] on span "In biên nhận 80mm" at bounding box center [919, 100] width 133 height 24
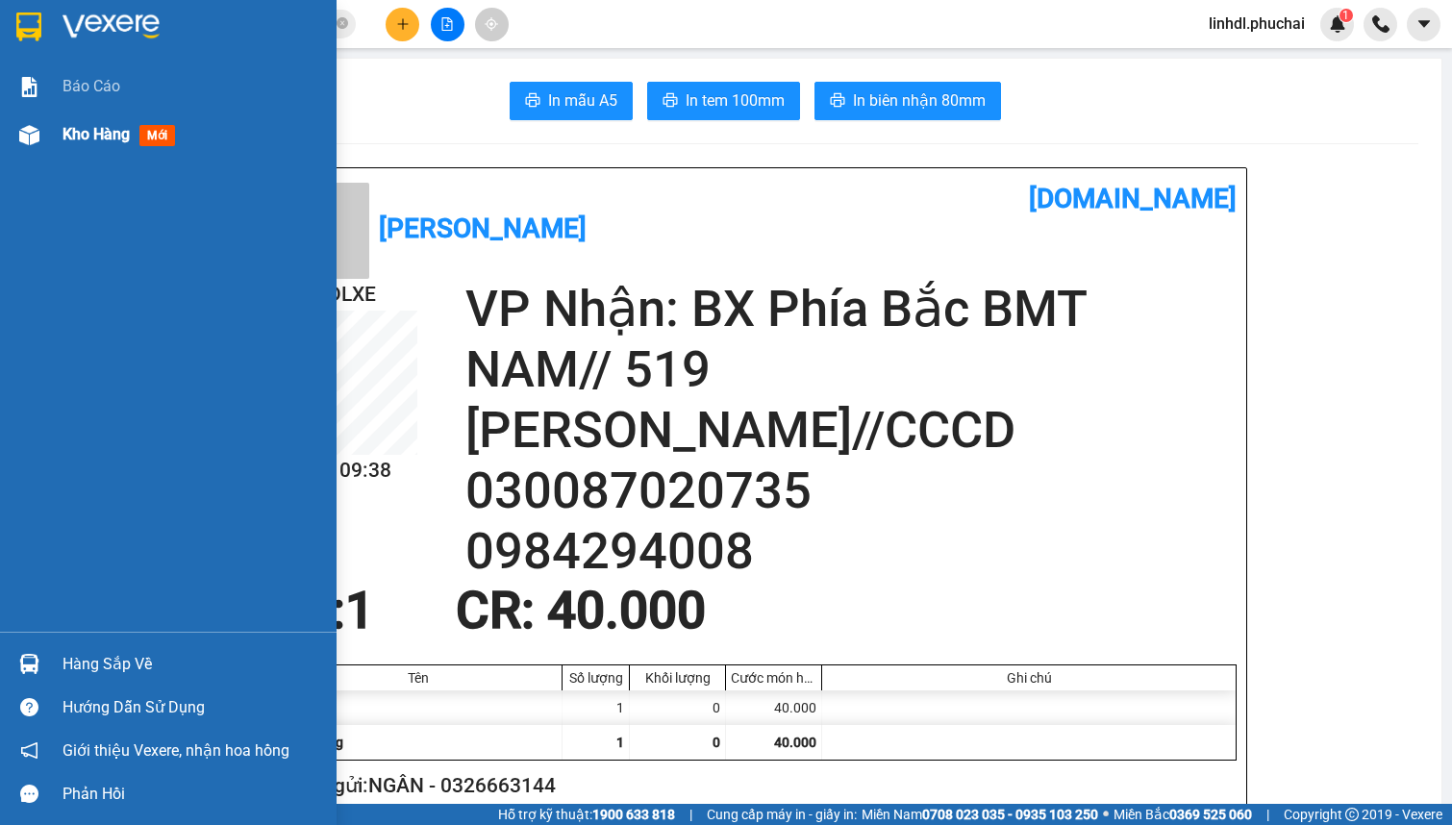
click at [75, 147] on div "Kho hàng mới" at bounding box center [192, 135] width 260 height 48
